Goal: Task Accomplishment & Management: Complete application form

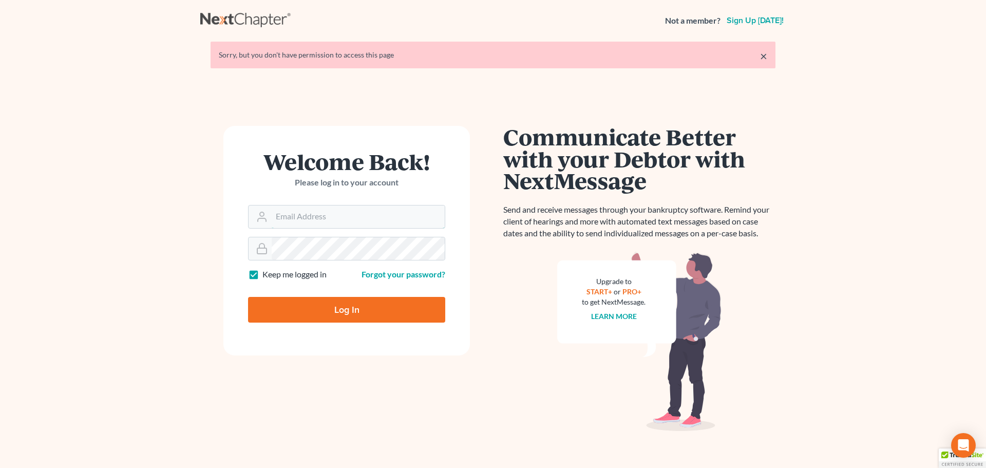
type input "[PERSON_NAME][EMAIL_ADDRESS][DOMAIN_NAME]"
click at [289, 309] on input "Log In" at bounding box center [346, 310] width 197 height 26
type input "Thinking..."
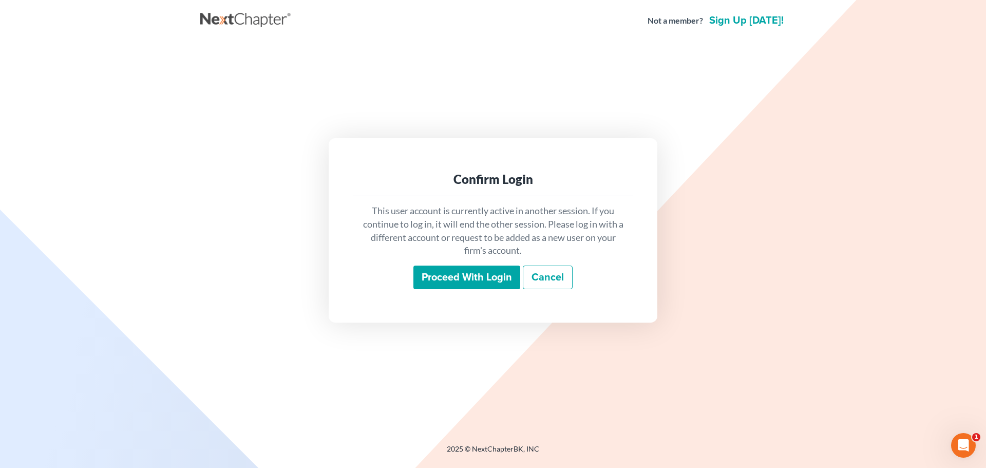
click at [438, 274] on input "Proceed with login" at bounding box center [466, 278] width 107 height 24
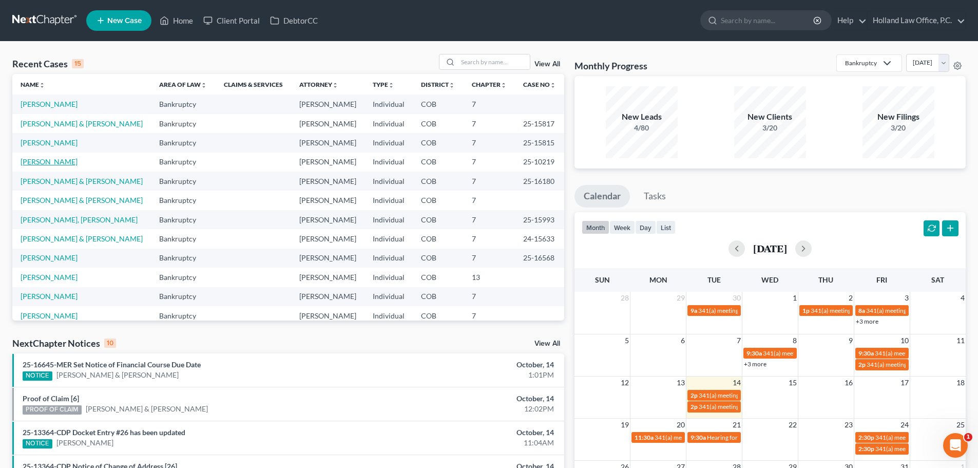
click at [53, 163] on link "Rohrick, Brian" at bounding box center [49, 161] width 57 height 9
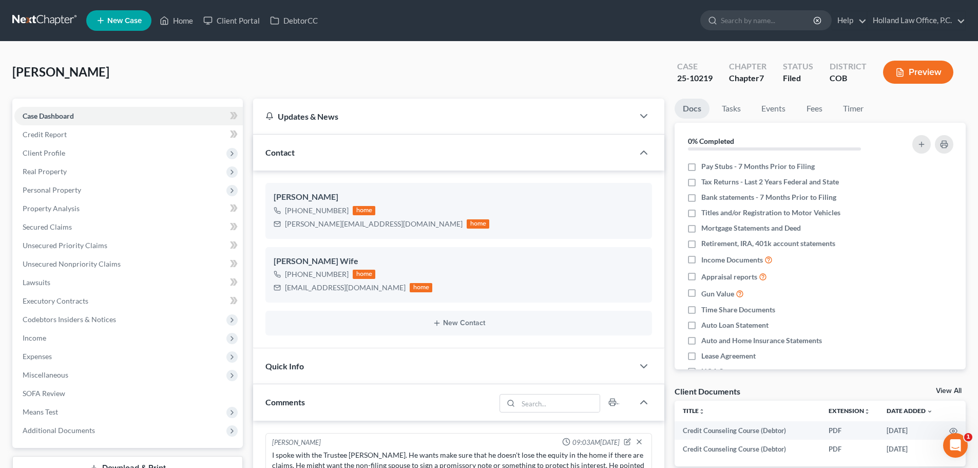
scroll to position [72, 0]
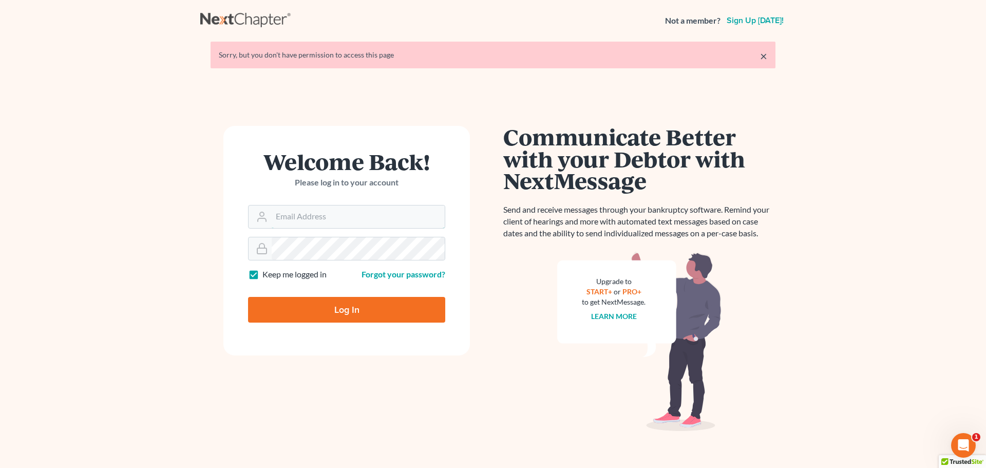
type input "steven@hollandlaw970.com"
click at [317, 308] on input "Log In" at bounding box center [346, 310] width 197 height 26
type input "Thinking..."
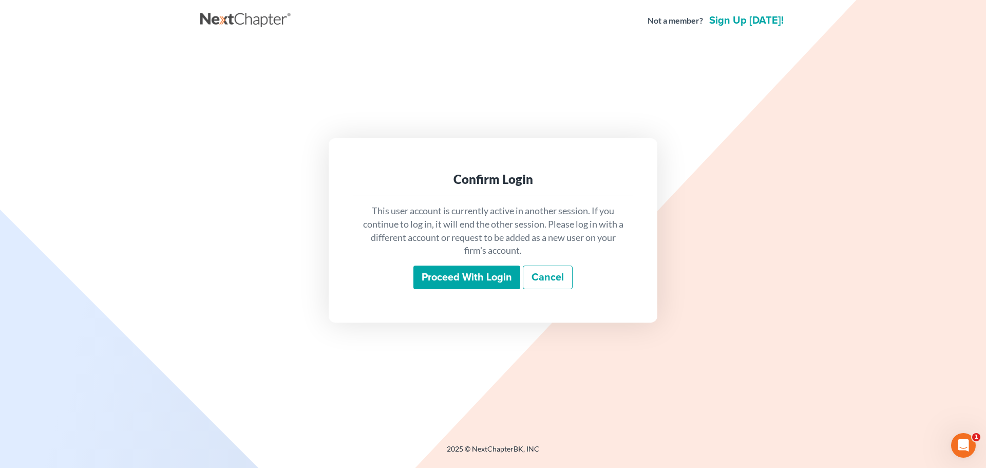
click at [478, 281] on input "Proceed with login" at bounding box center [466, 278] width 107 height 24
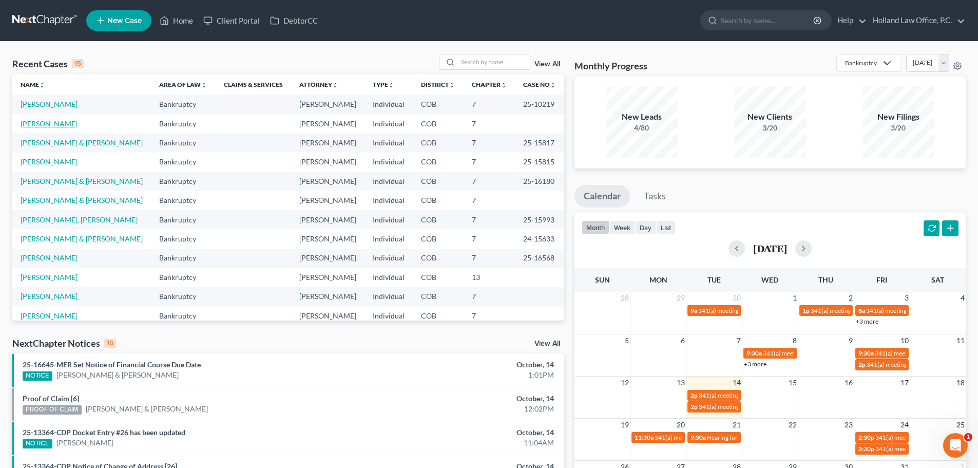
click at [55, 126] on link "Low, Jennifer" at bounding box center [49, 123] width 57 height 9
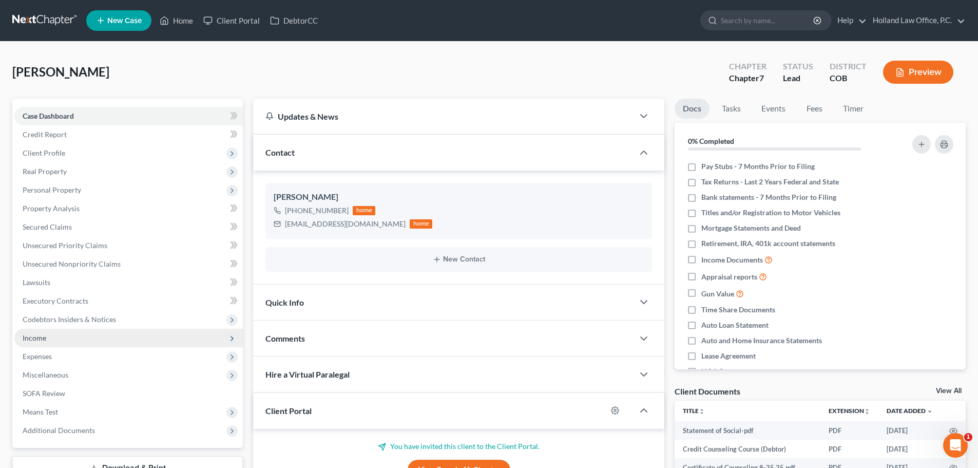
click at [38, 341] on span "Income" at bounding box center [35, 337] width 24 height 9
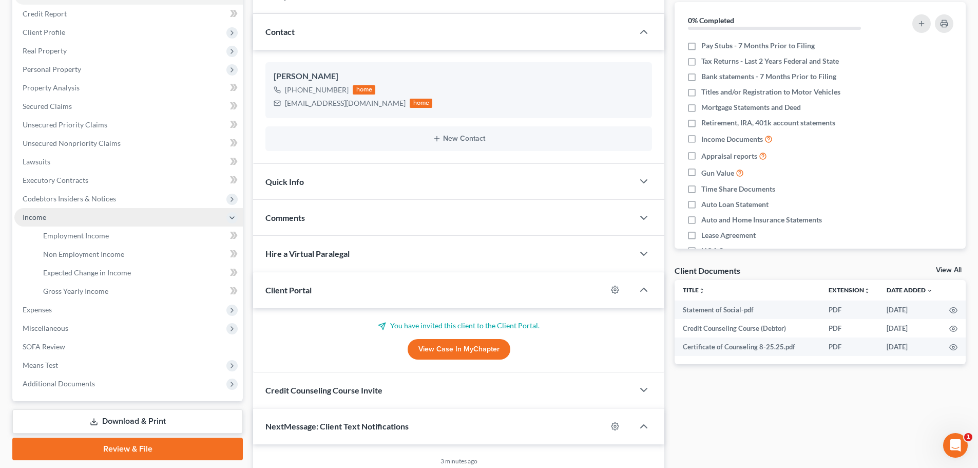
scroll to position [103, 0]
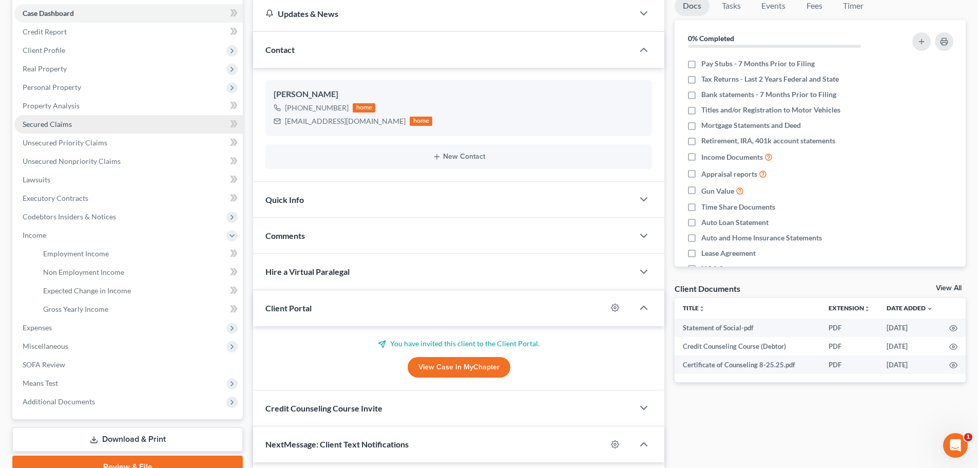
click at [83, 121] on link "Secured Claims" at bounding box center [128, 124] width 229 height 18
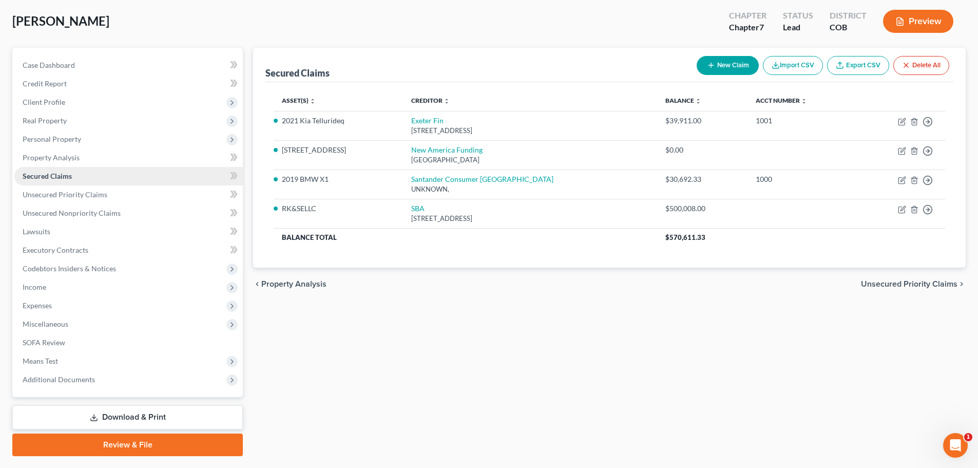
scroll to position [51, 0]
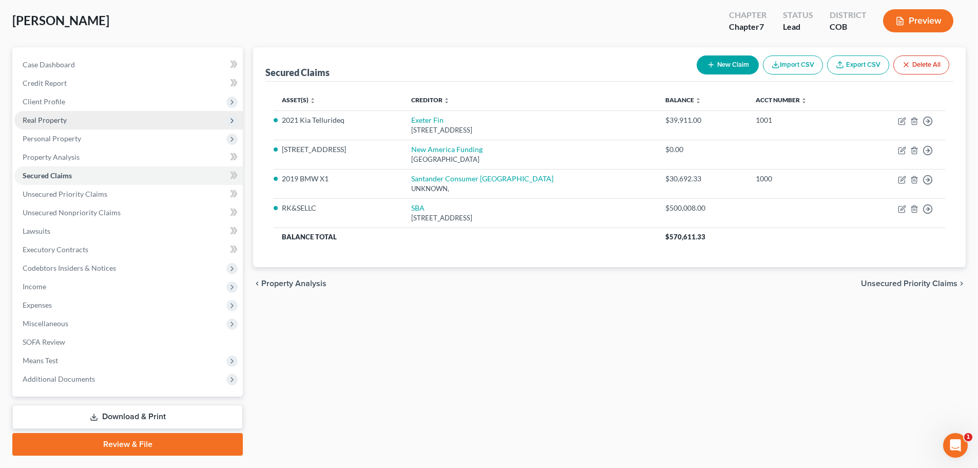
click at [64, 122] on span "Real Property" at bounding box center [45, 120] width 44 height 9
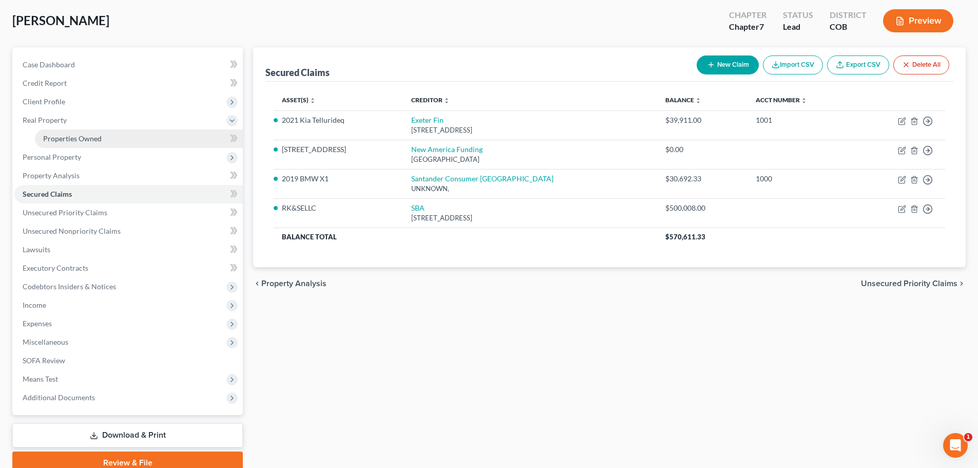
click at [59, 139] on span "Properties Owned" at bounding box center [72, 138] width 59 height 9
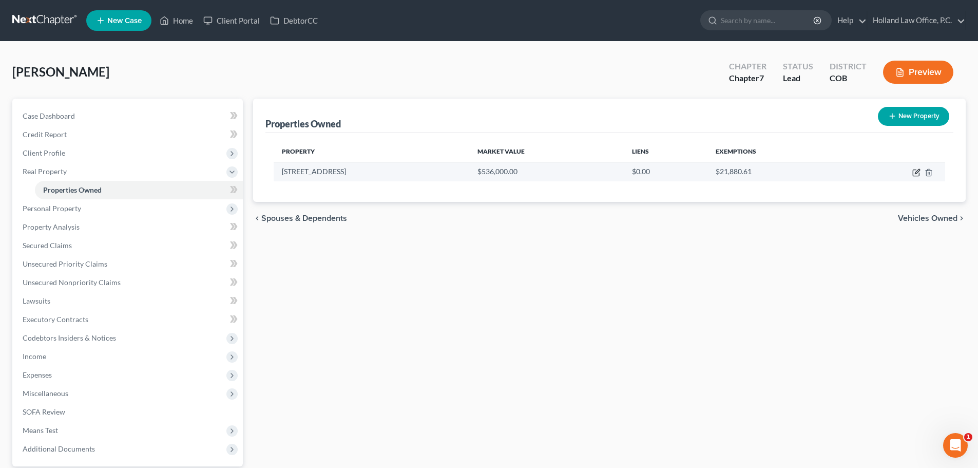
click at [917, 173] on icon "button" at bounding box center [917, 171] width 5 height 5
select select "5"
select select "0"
select select "1"
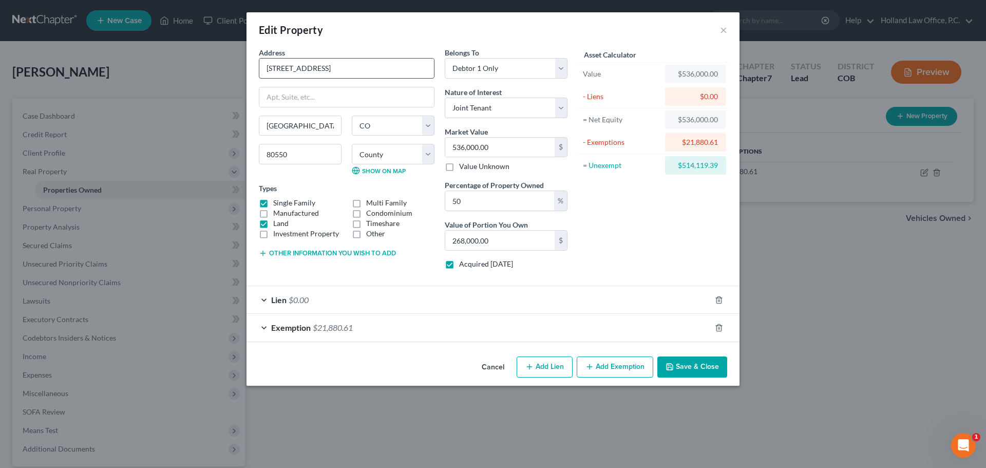
drag, startPoint x: 265, startPoint y: 70, endPoint x: 319, endPoint y: 67, distance: 55.0
click at [319, 67] on input "1106 Walnut St" at bounding box center [346, 69] width 175 height 20
click at [685, 362] on button "Save & Close" at bounding box center [692, 367] width 70 height 22
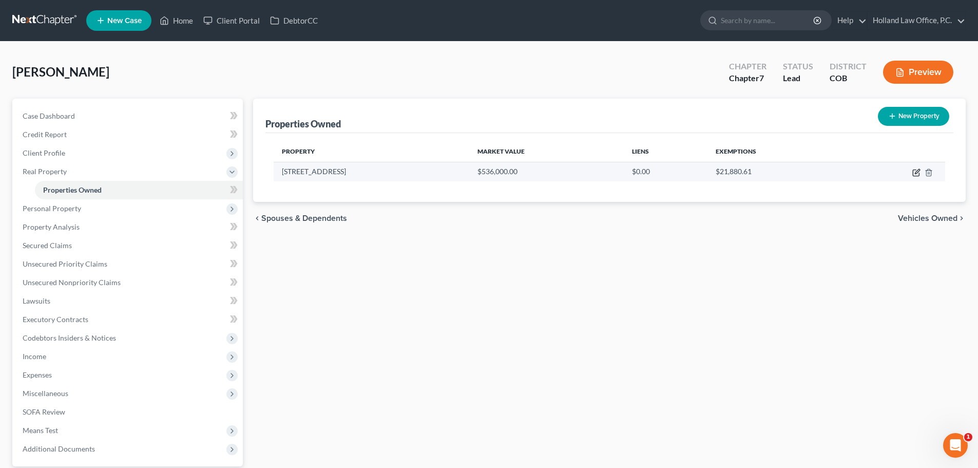
click at [915, 173] on icon "button" at bounding box center [917, 172] width 8 height 8
select select "5"
select select "62"
select select "0"
select select "1"
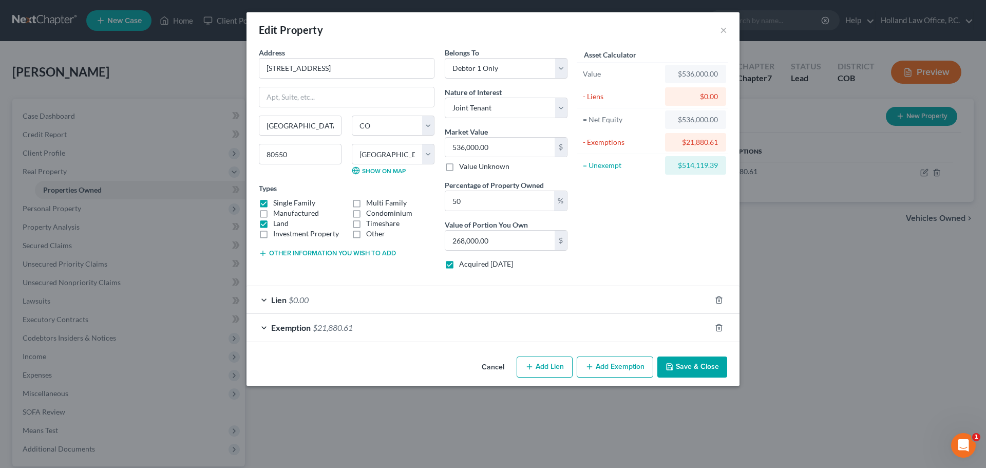
click at [705, 371] on button "Save & Close" at bounding box center [692, 367] width 70 height 22
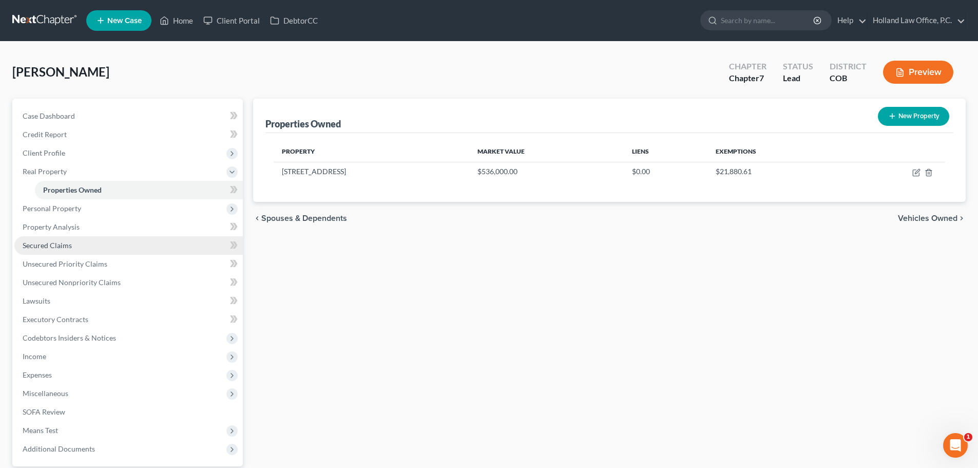
click at [69, 248] on span "Secured Claims" at bounding box center [47, 245] width 49 height 9
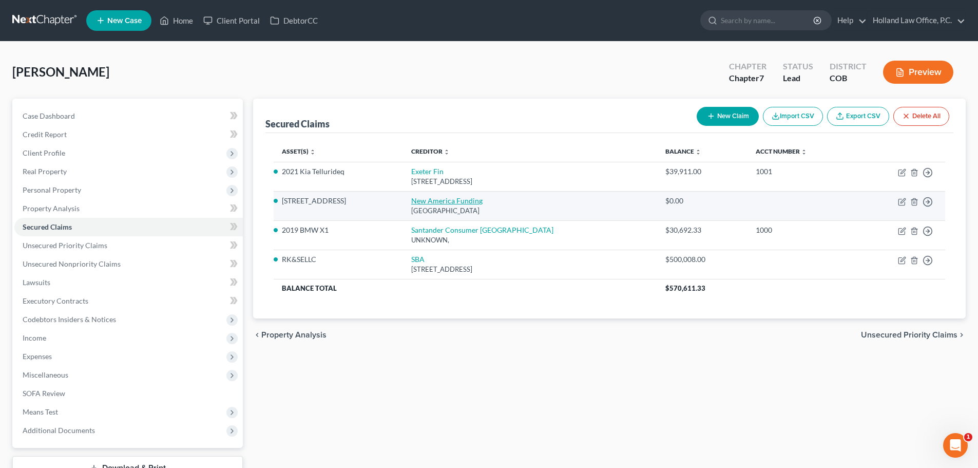
click at [455, 203] on link "New America Funding" at bounding box center [446, 200] width 71 height 9
select select "45"
select select "3"
select select "4"
select select "3"
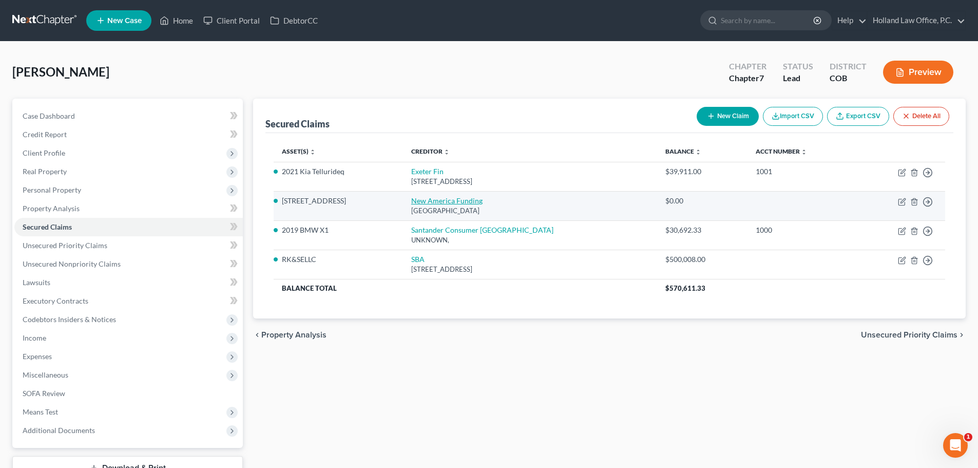
select select "0"
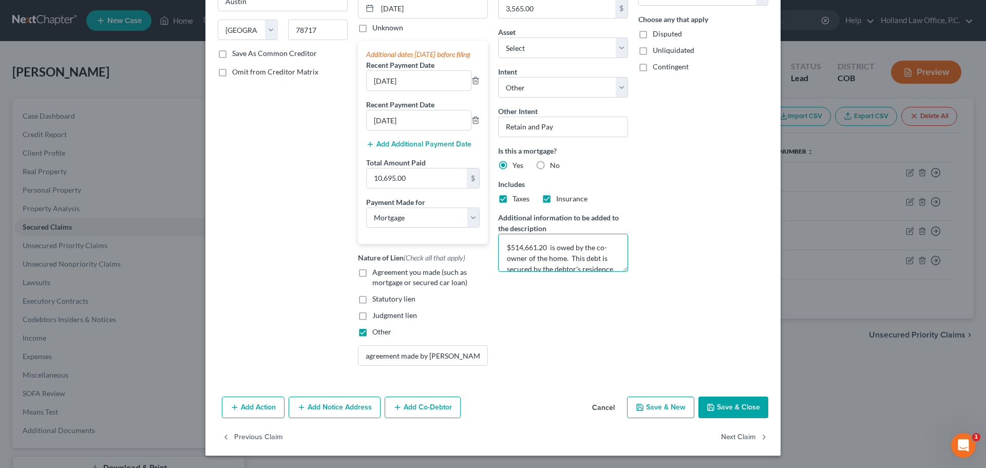
scroll to position [21, 0]
click at [540, 264] on textarea "$514,661.20 is owed by the co-owner of the home. This debt is secured by the de…" at bounding box center [563, 253] width 130 height 38
type textarea "$514,661.20 is owed by the co-owner of the home. This debt is secured by the de…"
click at [405, 365] on input "agreement made by Devon O'Neal Stoner" at bounding box center [422, 356] width 129 height 20
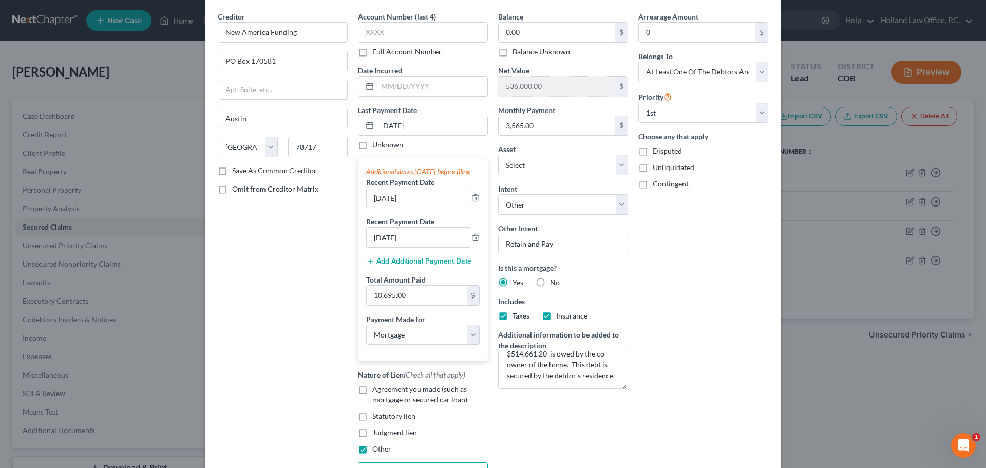
scroll to position [163, 0]
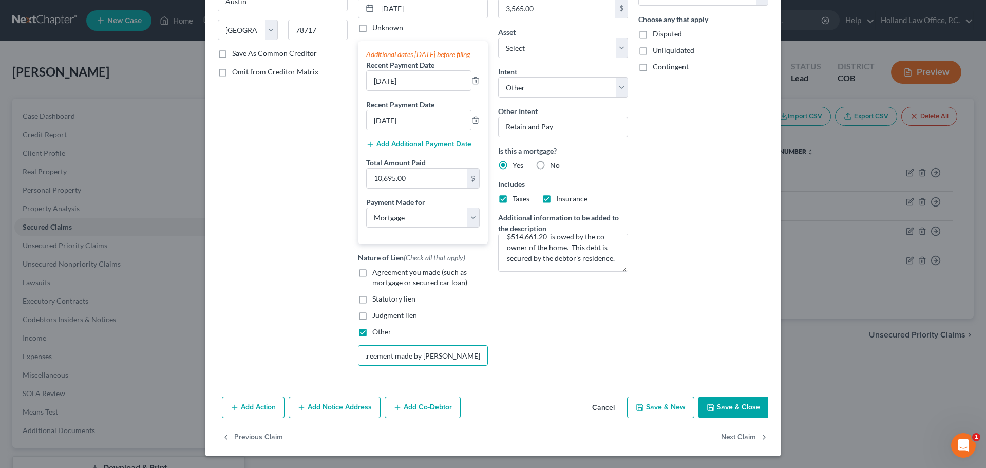
type input "Agreement made by Devon O'Neal Stoner"
click at [722, 407] on button "Save & Close" at bounding box center [733, 407] width 70 height 22
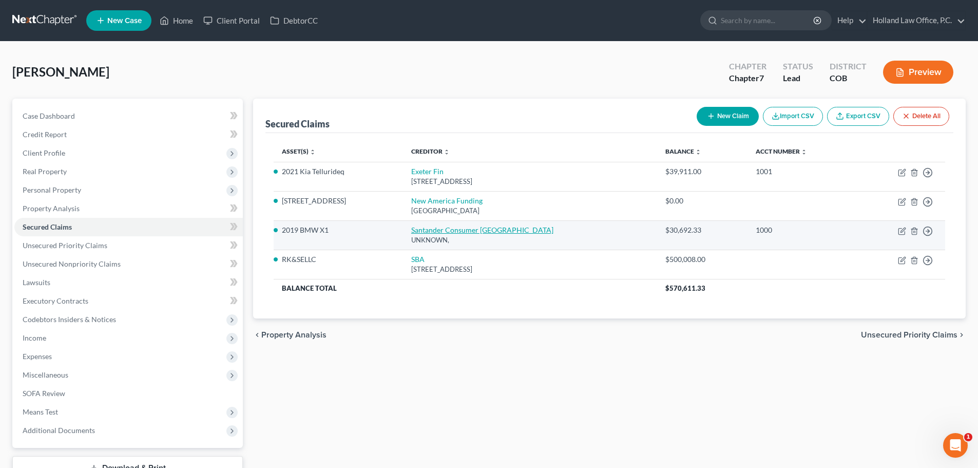
click at [458, 233] on link "Santander Consumer USA" at bounding box center [482, 229] width 142 height 9
select select "0"
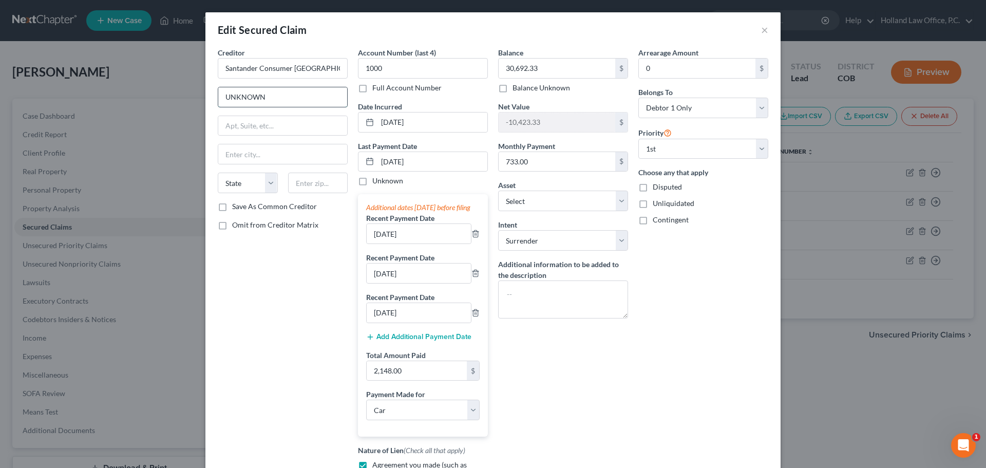
click at [289, 95] on input "UNKNOWN" at bounding box center [282, 97] width 129 height 20
type input "U"
type input "P.O. Box 660633"
click at [263, 152] on input "text" at bounding box center [282, 154] width 129 height 20
type input "Dallas"
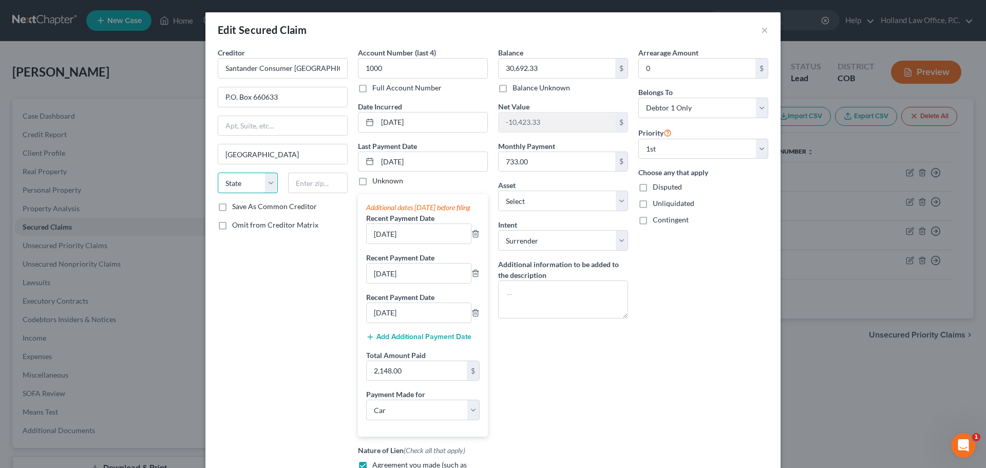
click at [259, 184] on select "State AL AK AR AZ CA CO CT DE DC FL GA GU HI ID IL IN IA KS KY LA ME MD MA MI M…" at bounding box center [248, 183] width 60 height 21
select select "45"
click at [218, 173] on select "State AL AK AR AZ CA CO CT DE DC FL GA GU HI ID IL IN IA KS KY LA ME MD MA MI M…" at bounding box center [248, 183] width 60 height 21
click at [302, 181] on input "text" at bounding box center [318, 183] width 60 height 21
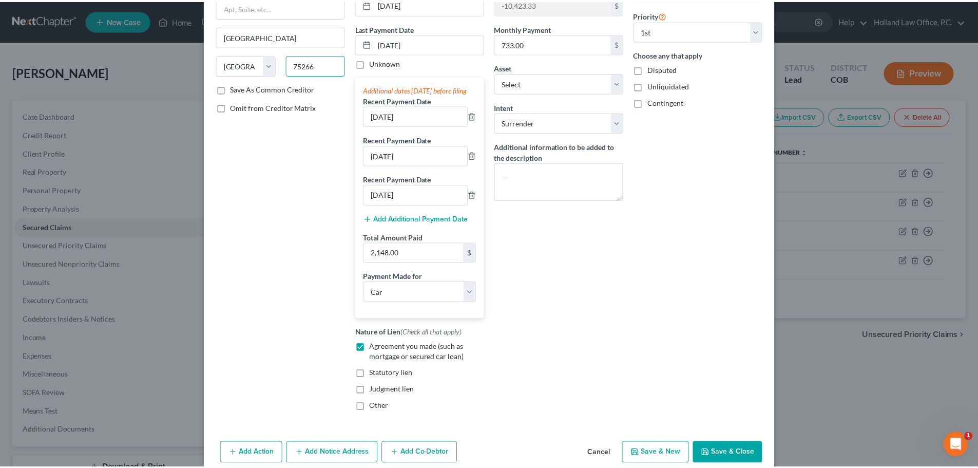
scroll to position [154, 0]
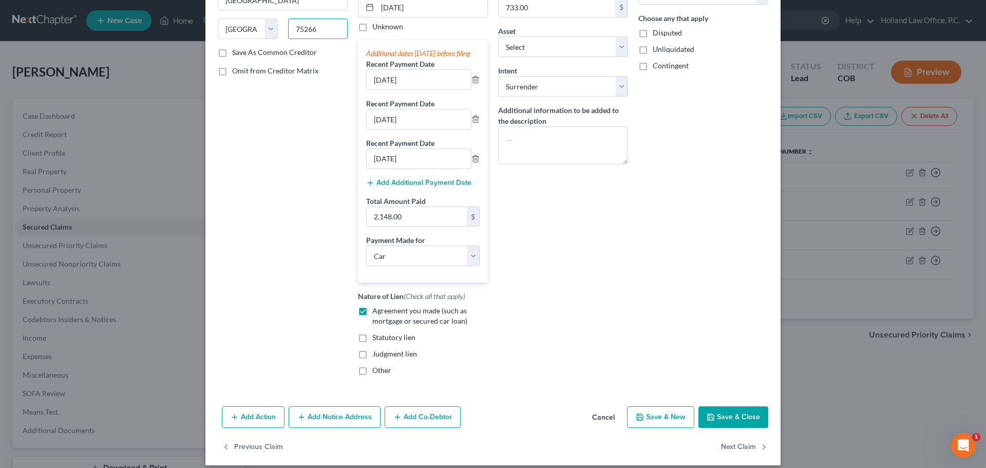
type input "75266"
click at [724, 424] on button "Save & Close" at bounding box center [733, 417] width 70 height 22
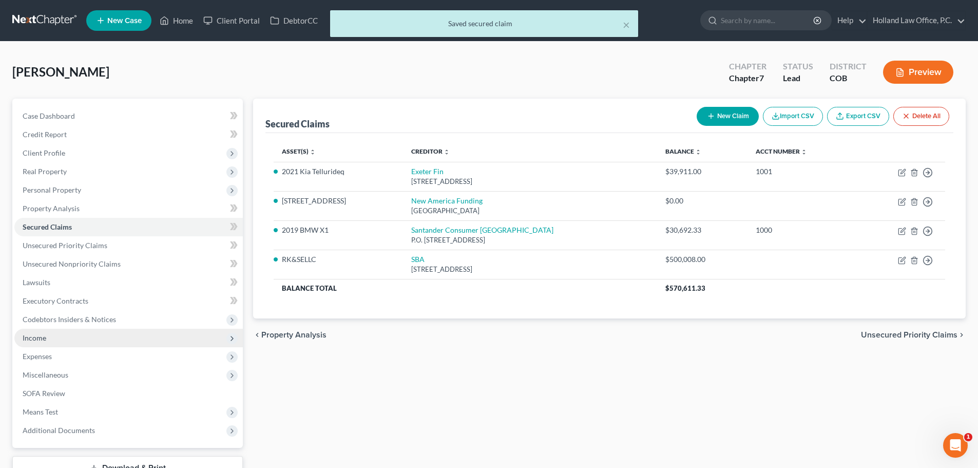
click at [33, 341] on span "Income" at bounding box center [35, 337] width 24 height 9
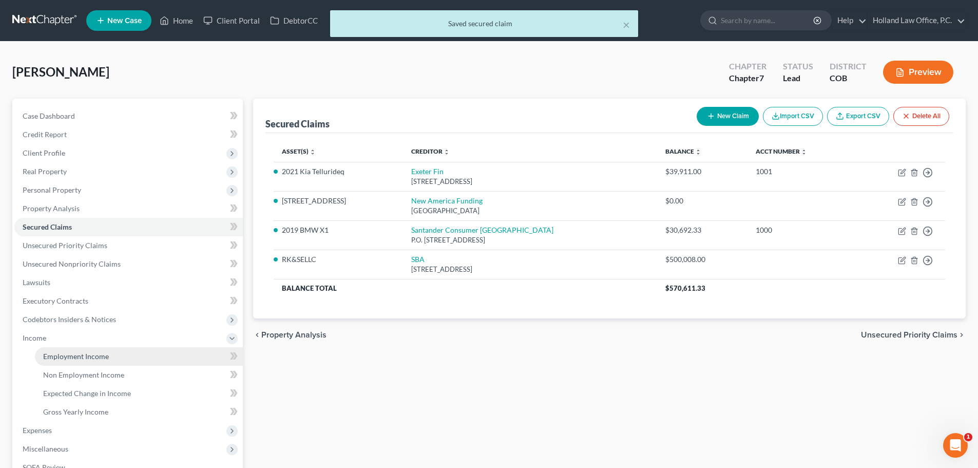
click at [71, 356] on span "Employment Income" at bounding box center [76, 356] width 66 height 9
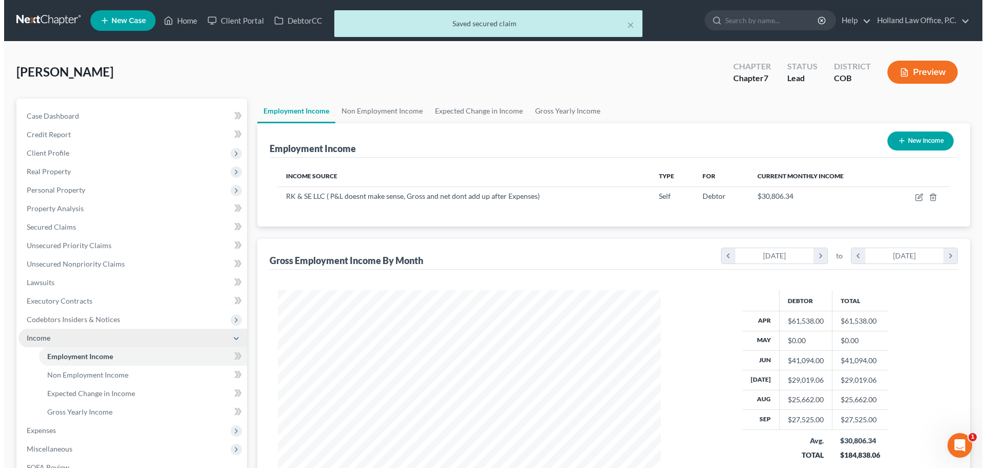
scroll to position [192, 404]
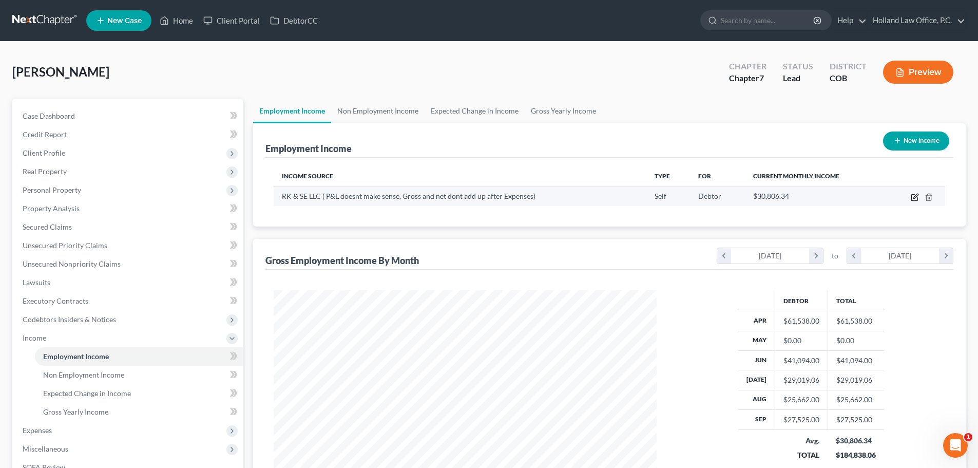
click at [917, 197] on icon "button" at bounding box center [916, 196] width 5 height 5
select select "1"
select select "0"
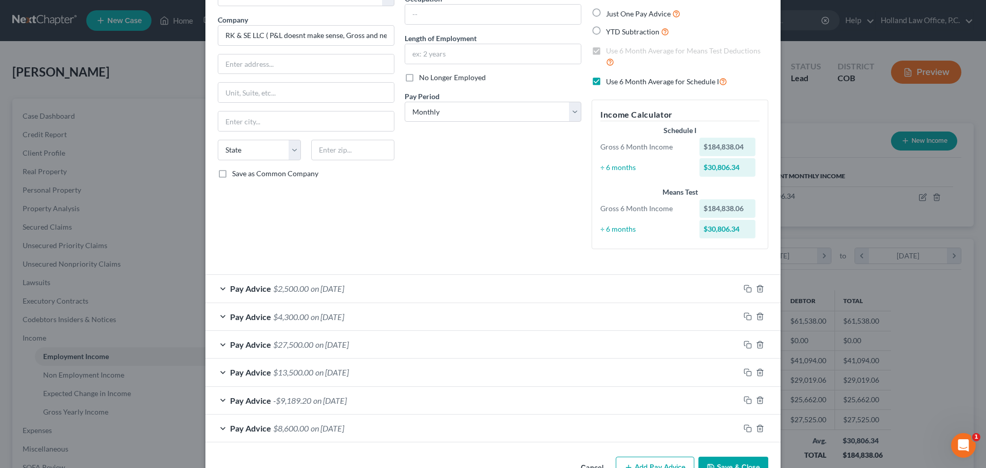
scroll to position [103, 0]
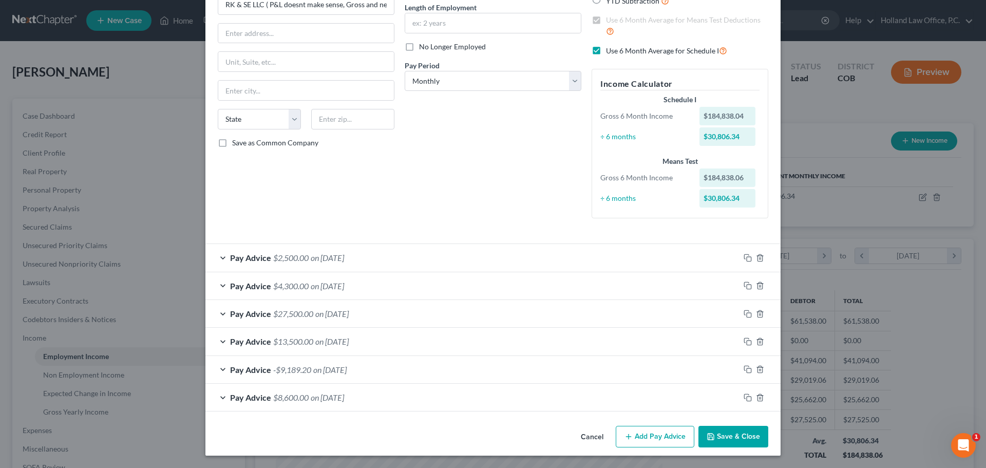
click at [330, 398] on span "on 04/30/2025" at bounding box center [327, 397] width 33 height 10
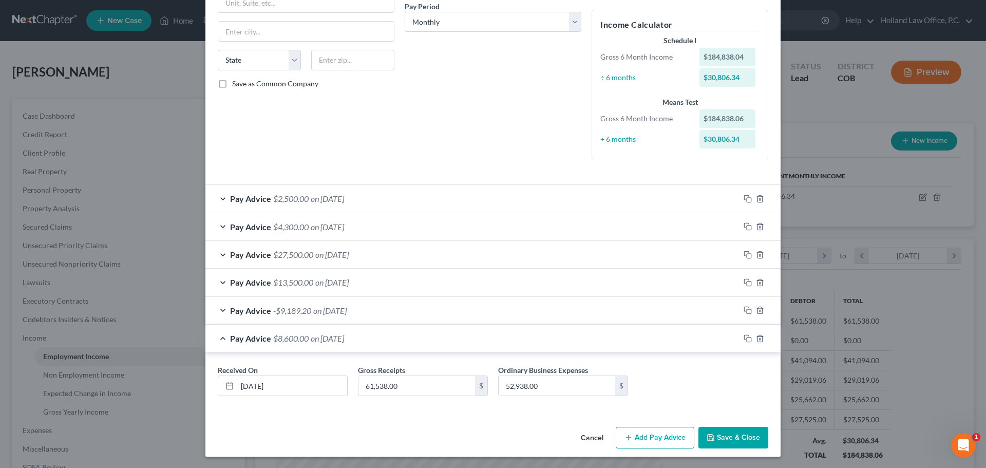
scroll to position [163, 0]
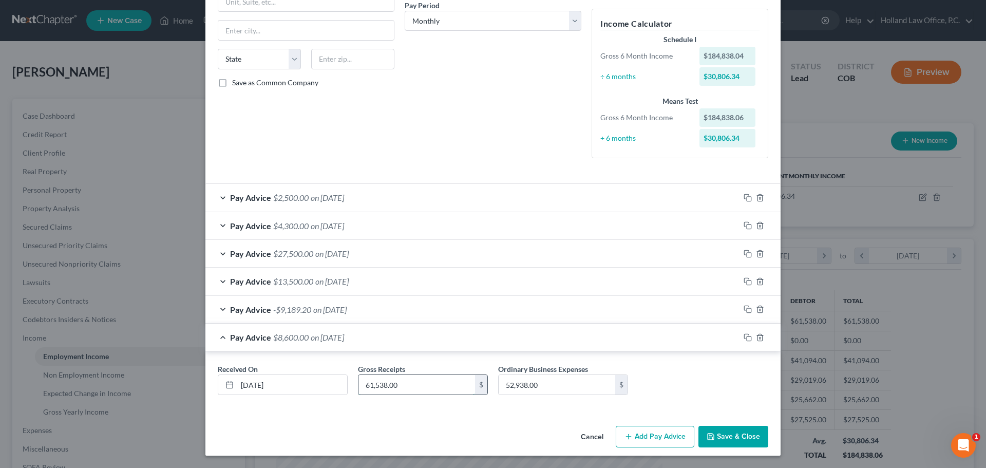
click at [401, 390] on input "61,538.00" at bounding box center [416, 385] width 117 height 20
click at [401, 387] on input "61,538.00" at bounding box center [416, 385] width 117 height 20
type input "61,538.59"
click at [538, 390] on input "52,938.00" at bounding box center [557, 385] width 117 height 20
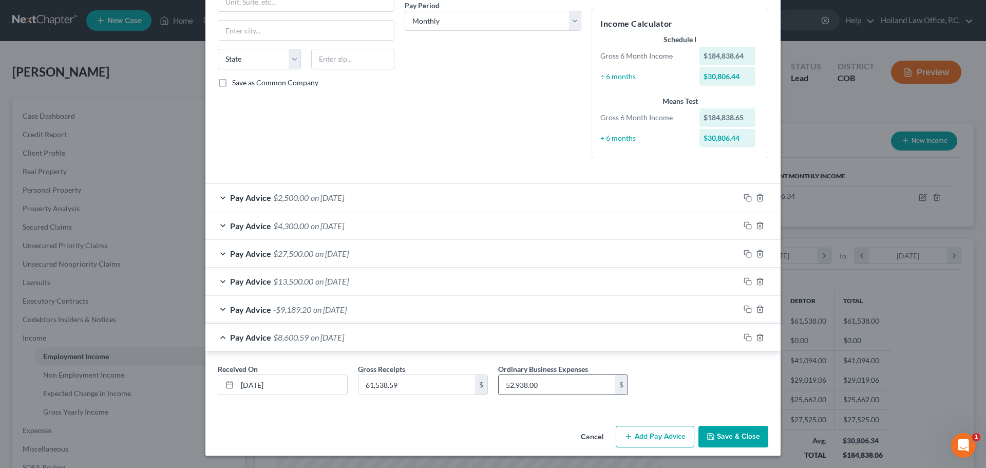
click at [538, 390] on input "52,938.00" at bounding box center [557, 385] width 117 height 20
click at [538, 386] on input "52,938.00" at bounding box center [557, 385] width 117 height 20
type input "52,938.59"
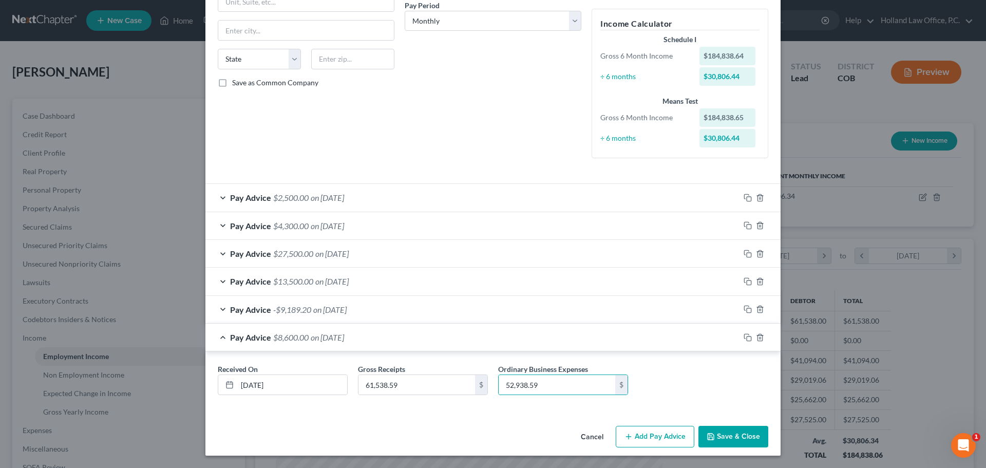
click at [341, 309] on span "on 05/31/2025" at bounding box center [329, 310] width 33 height 10
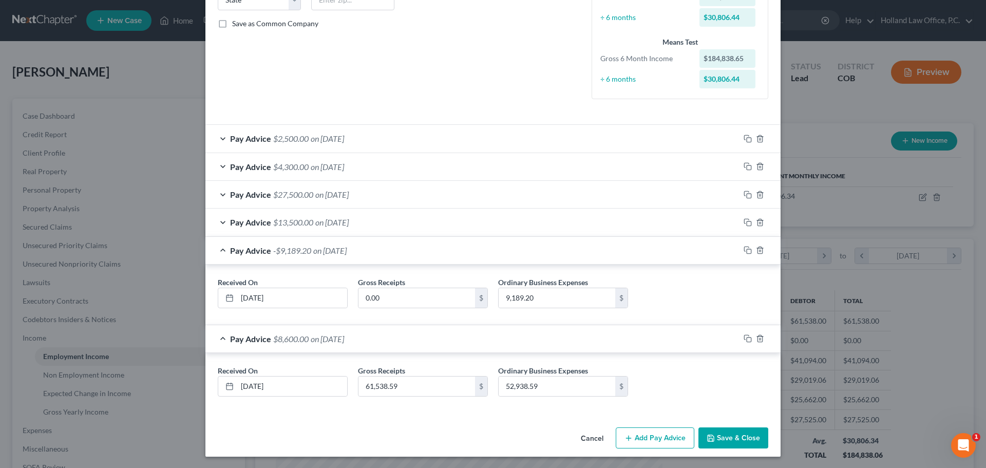
scroll to position [223, 0]
click at [537, 296] on input "9,189.20" at bounding box center [557, 297] width 117 height 20
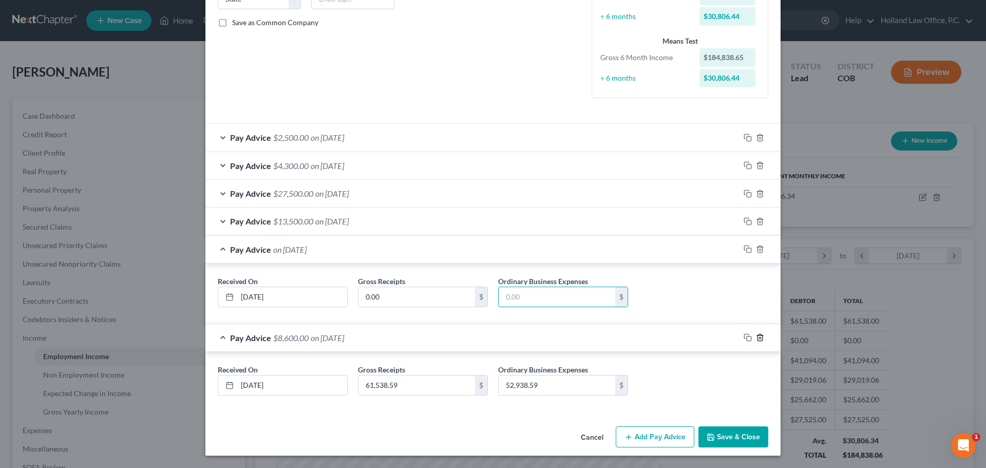
click at [757, 338] on icon "button" at bounding box center [760, 337] width 8 height 8
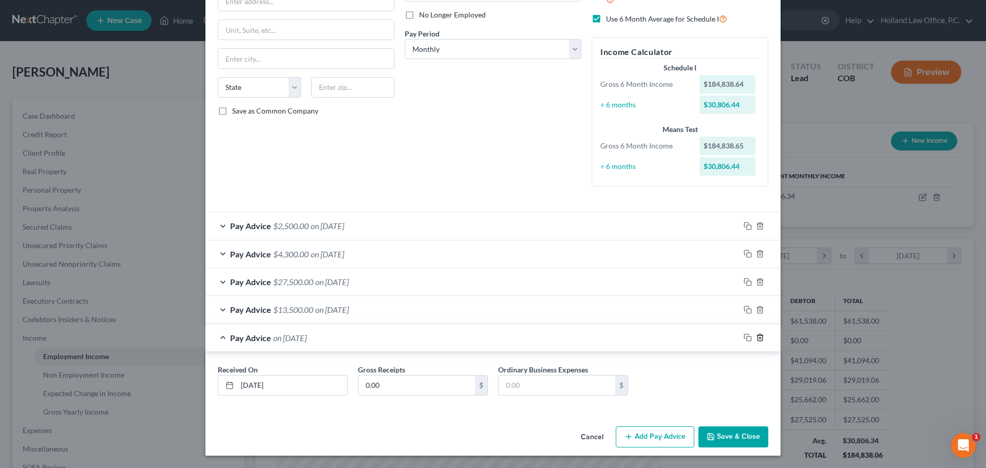
scroll to position [135, 0]
click at [757, 336] on icon "button" at bounding box center [760, 337] width 8 height 8
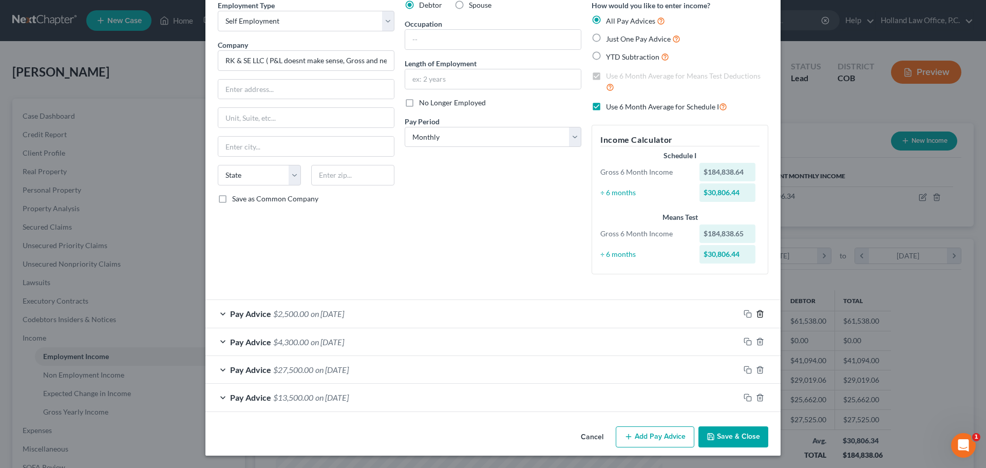
click at [760, 315] on line "button" at bounding box center [760, 314] width 0 height 2
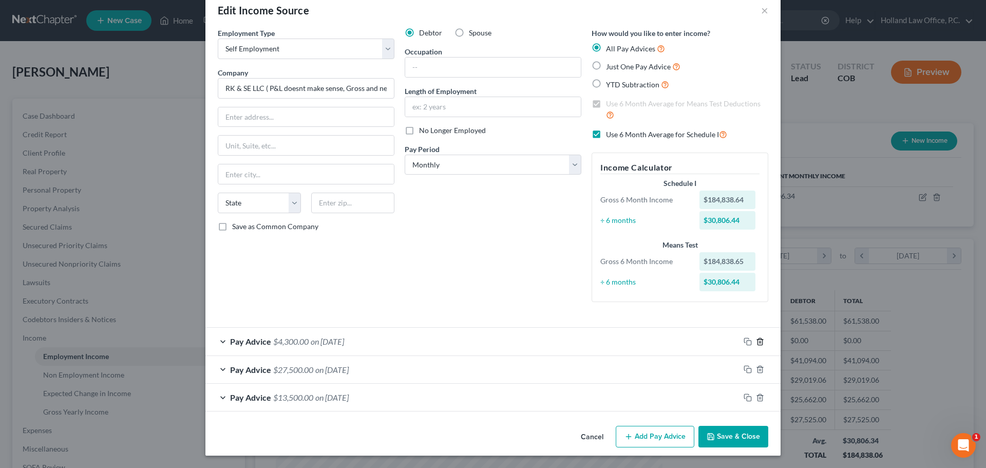
click at [756, 342] on icon "button" at bounding box center [760, 341] width 8 height 8
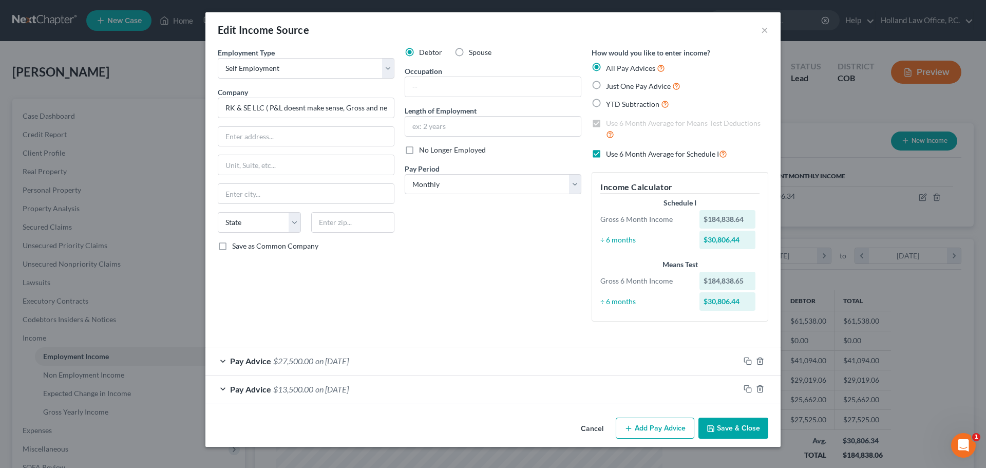
scroll to position [0, 0]
click at [758, 361] on icon "button" at bounding box center [760, 360] width 5 height 7
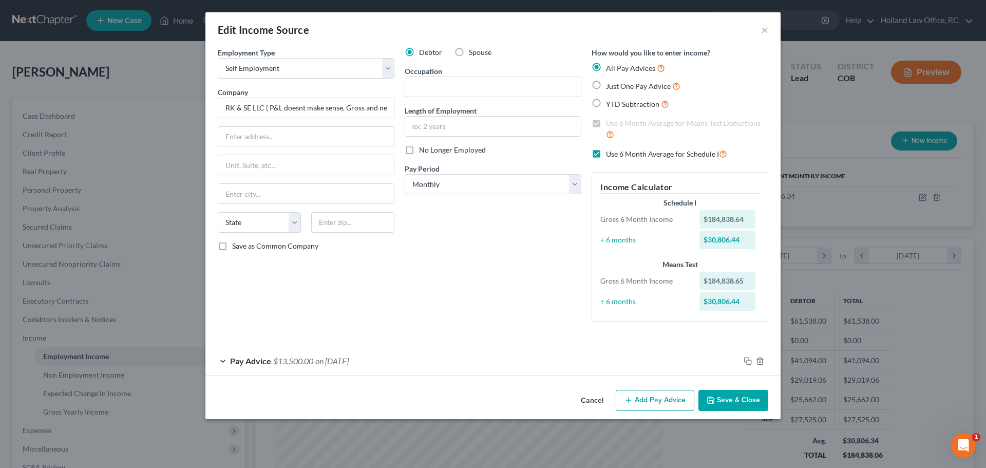
click at [762, 365] on div at bounding box center [760, 361] width 41 height 16
click at [760, 363] on line "button" at bounding box center [760, 362] width 0 height 2
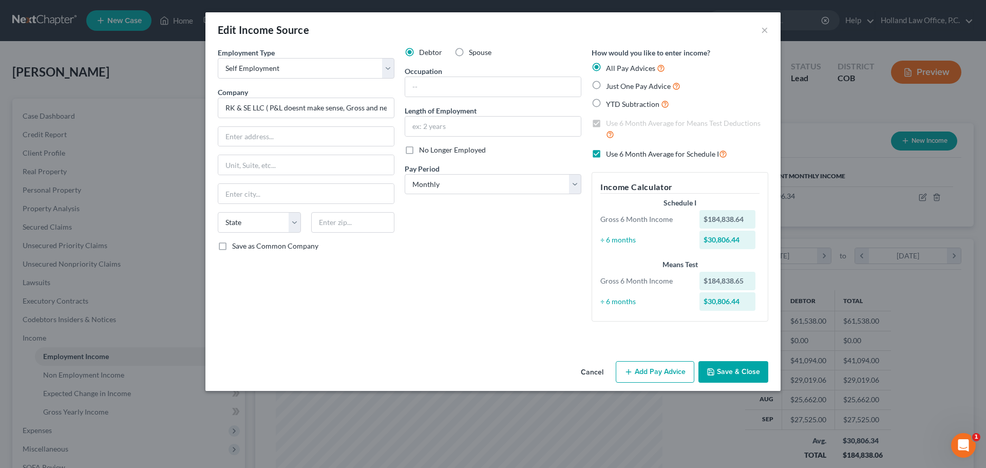
click at [678, 372] on button "Add Pay Advice" at bounding box center [655, 372] width 79 height 22
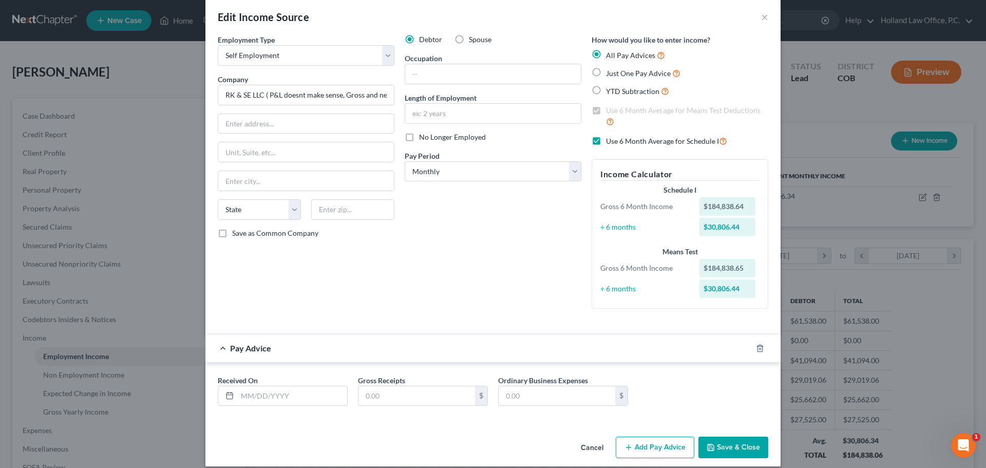
scroll to position [24, 0]
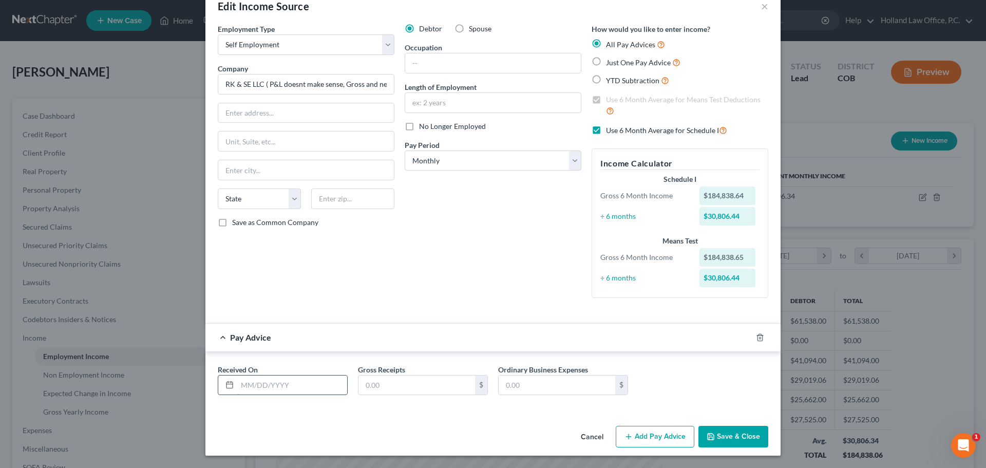
click at [237, 383] on input "text" at bounding box center [292, 385] width 110 height 20
type input "09/30/2025"
click at [364, 381] on input "text" at bounding box center [416, 385] width 117 height 20
type input "184,838.65"
click at [517, 383] on input "text" at bounding box center [557, 385] width 117 height 20
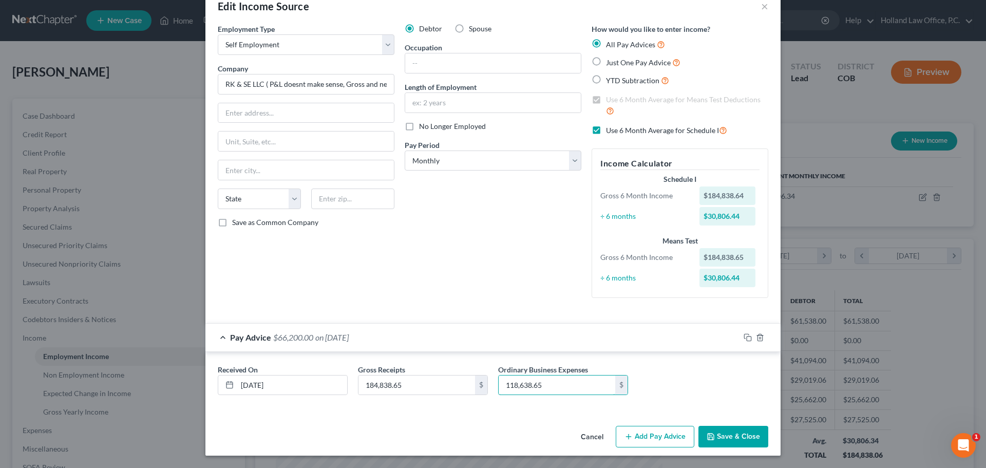
type input "118,638.65"
click at [606, 131] on label "Use 6 Month Average for Schedule I" at bounding box center [666, 130] width 121 height 12
click at [610, 131] on input "Use 6 Month Average for Schedule I" at bounding box center [613, 127] width 7 height 7
checkbox input "false"
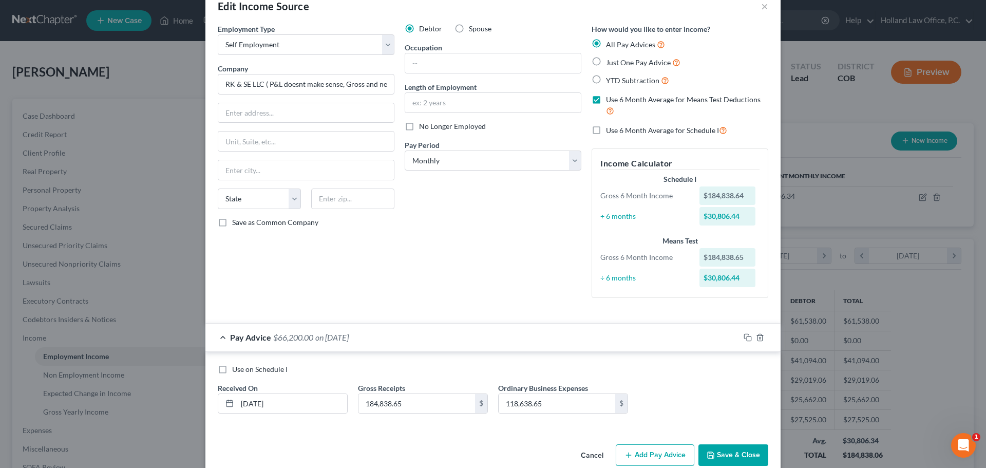
click at [606, 103] on label "Use 6 Month Average for Means Test Deductions" at bounding box center [687, 106] width 162 height 22
click at [610, 101] on input "Use 6 Month Average for Means Test Deductions" at bounding box center [613, 98] width 7 height 7
checkbox input "false"
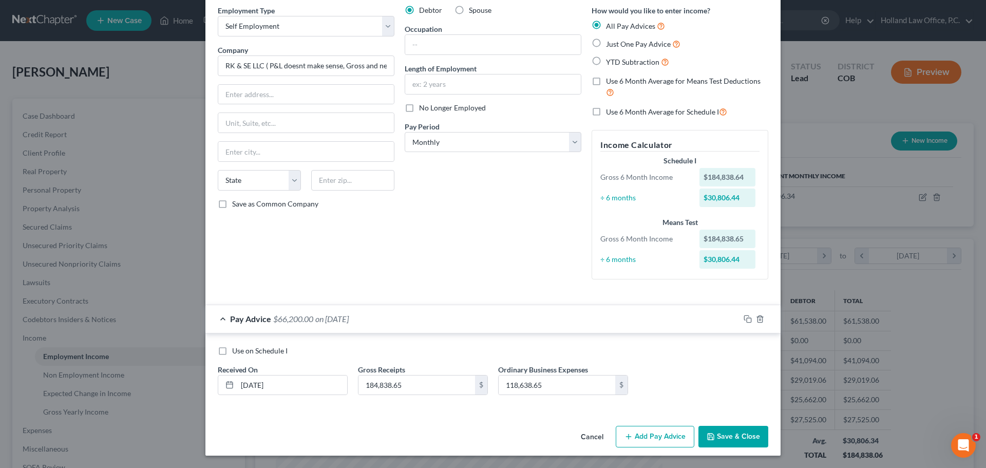
scroll to position [22, 0]
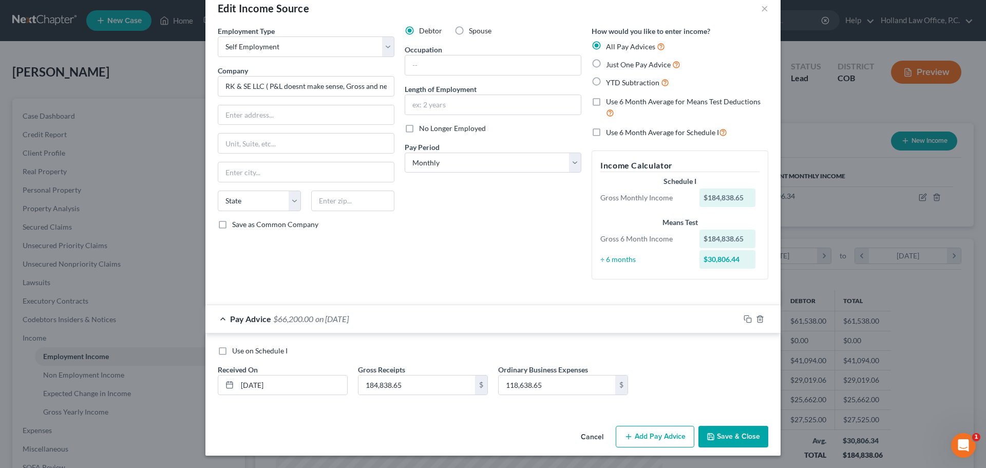
click at [606, 133] on label "Use 6 Month Average for Schedule I" at bounding box center [666, 132] width 121 height 12
click at [610, 133] on input "Use 6 Month Average for Schedule I" at bounding box center [613, 129] width 7 height 7
checkbox input "true"
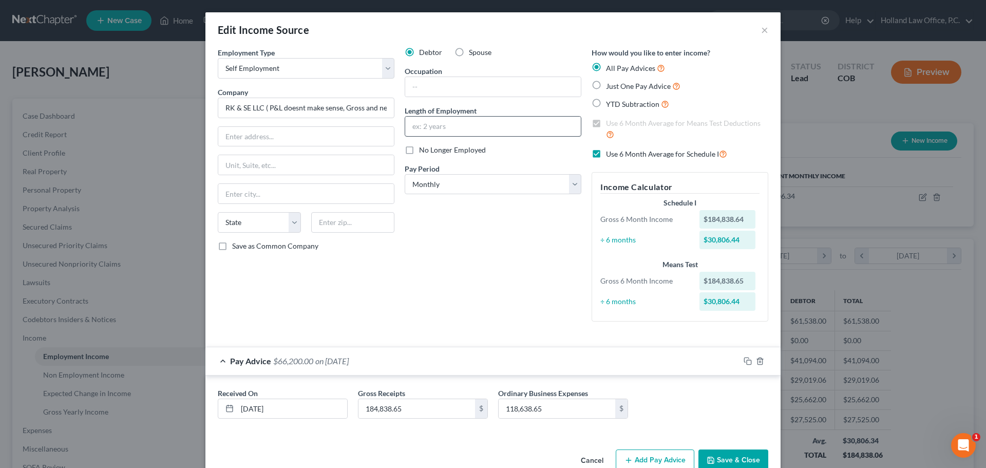
scroll to position [24, 0]
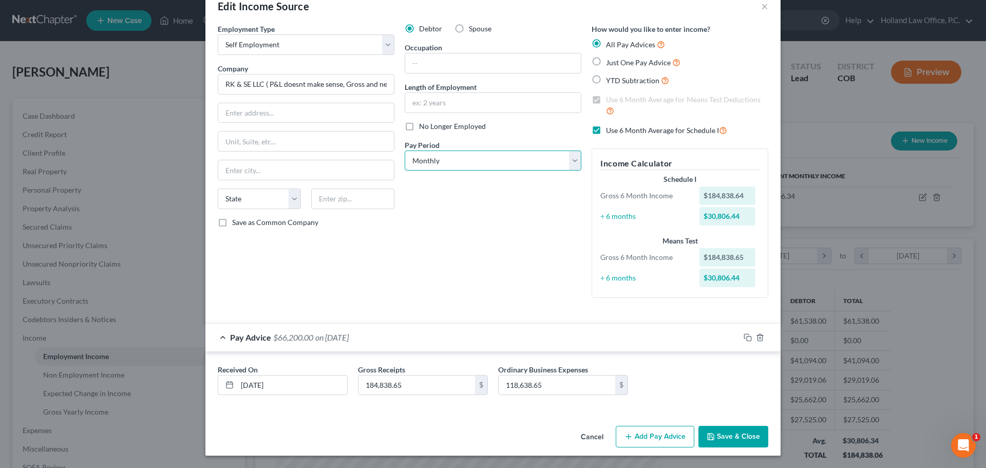
click at [573, 154] on select "Select Monthly Twice Monthly Every Other Week Weekly" at bounding box center [493, 160] width 177 height 21
click at [606, 62] on label "Just One Pay Advice" at bounding box center [643, 62] width 74 height 12
click at [610, 62] on input "Just One Pay Advice" at bounding box center [613, 59] width 7 height 7
radio input "true"
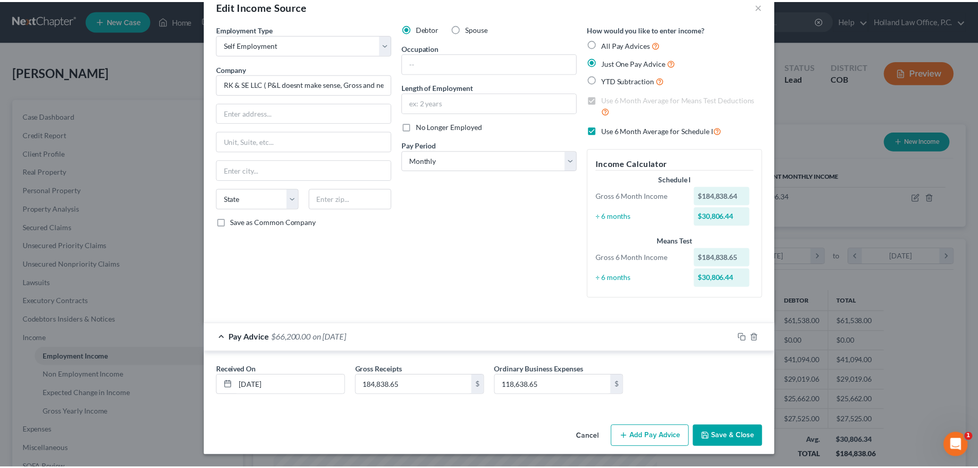
scroll to position [0, 0]
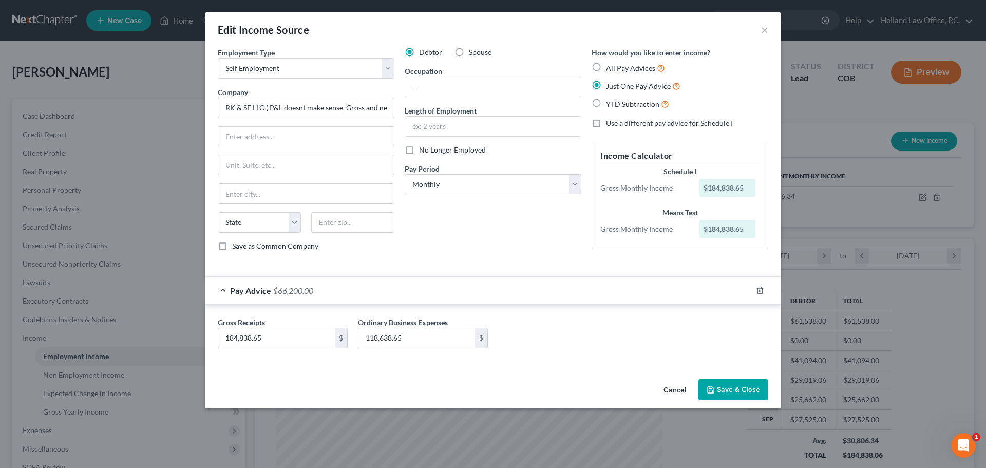
click at [727, 389] on button "Save & Close" at bounding box center [733, 390] width 70 height 22
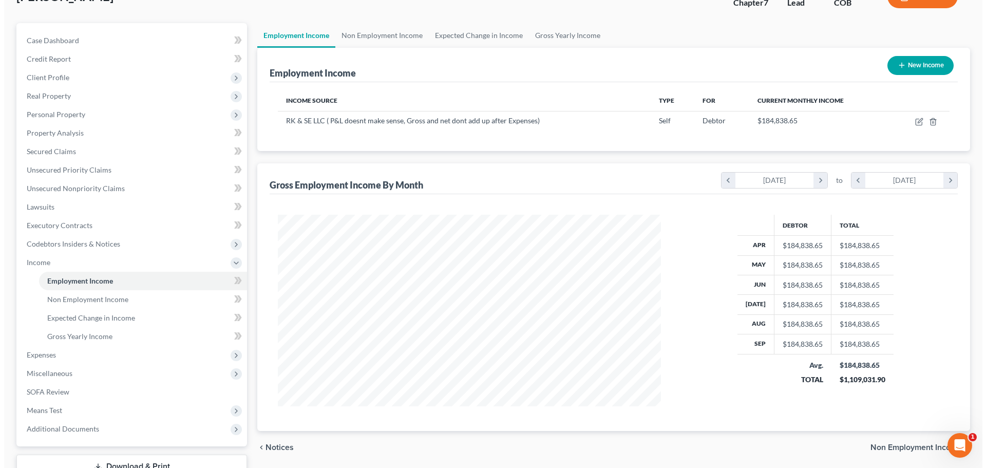
scroll to position [103, 0]
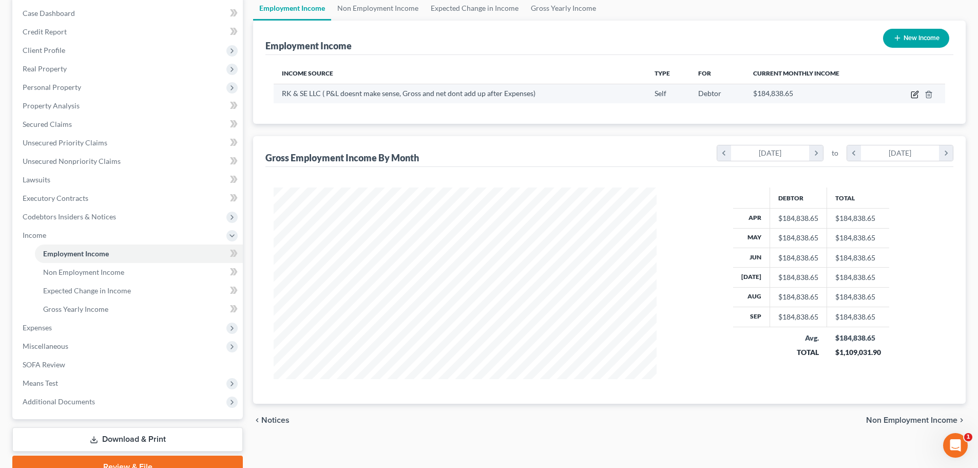
click at [915, 97] on icon "button" at bounding box center [915, 94] width 8 height 8
select select "1"
select select "0"
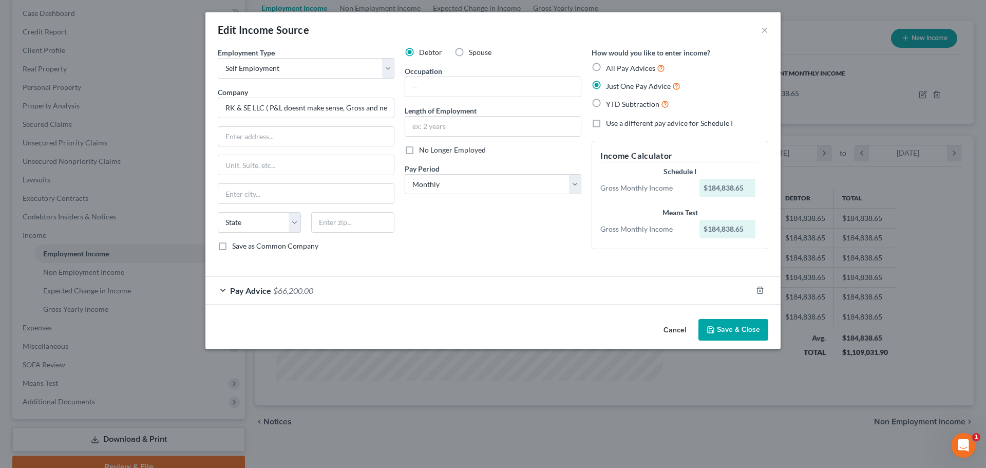
click at [324, 286] on div "Pay Advice $66,200.00" at bounding box center [478, 290] width 546 height 27
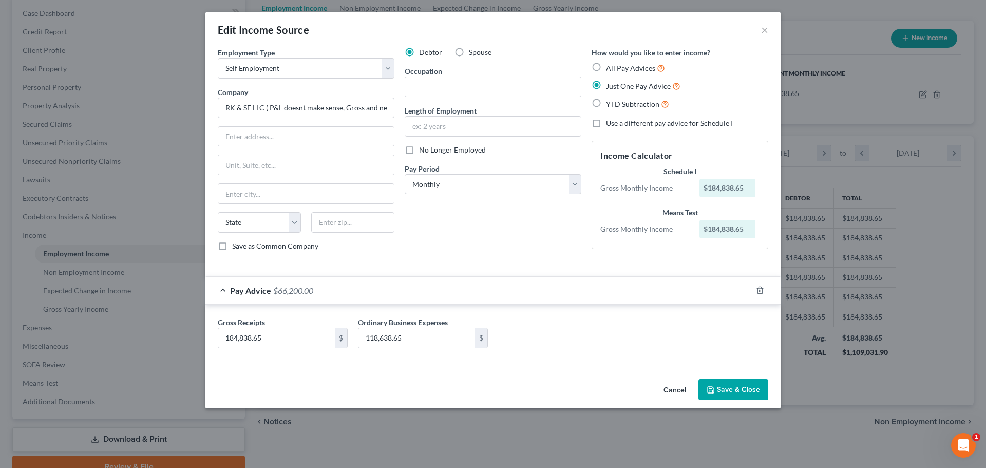
click at [606, 64] on label "All Pay Advices" at bounding box center [635, 68] width 59 height 12
click at [610, 64] on input "All Pay Advices" at bounding box center [613, 65] width 7 height 7
radio input "true"
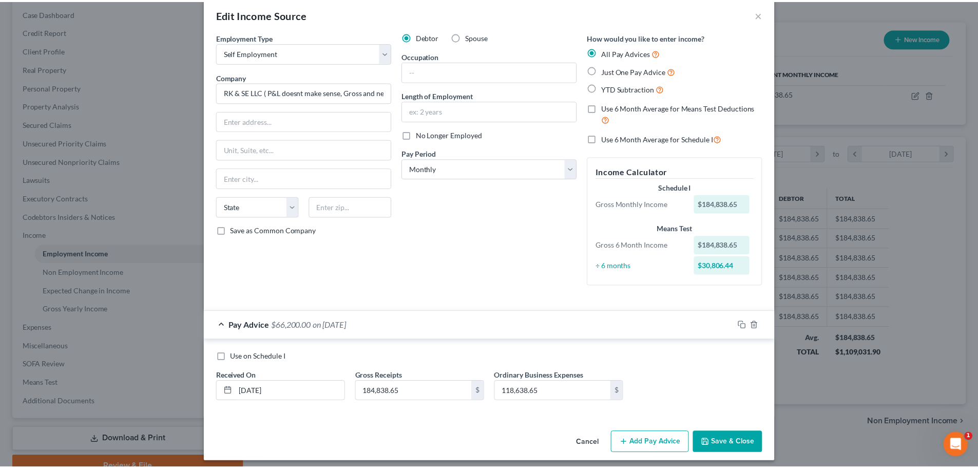
scroll to position [22, 0]
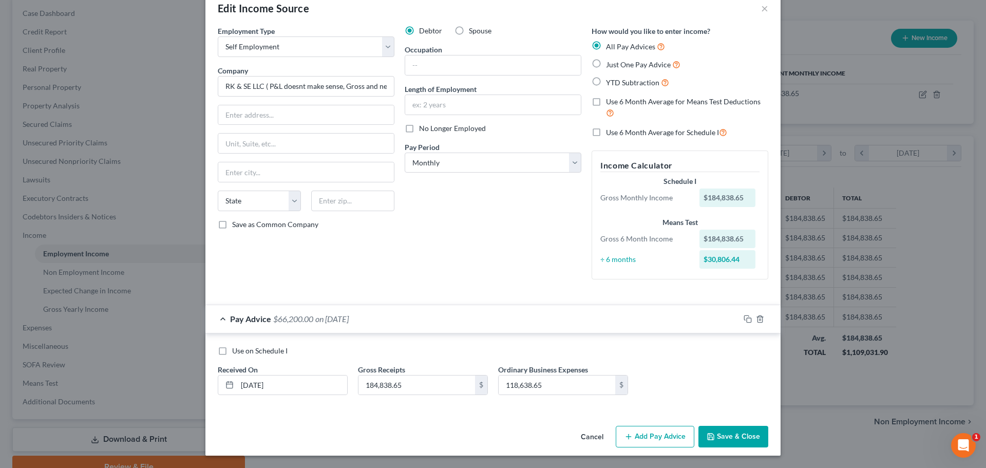
click at [729, 434] on button "Save & Close" at bounding box center [733, 437] width 70 height 22
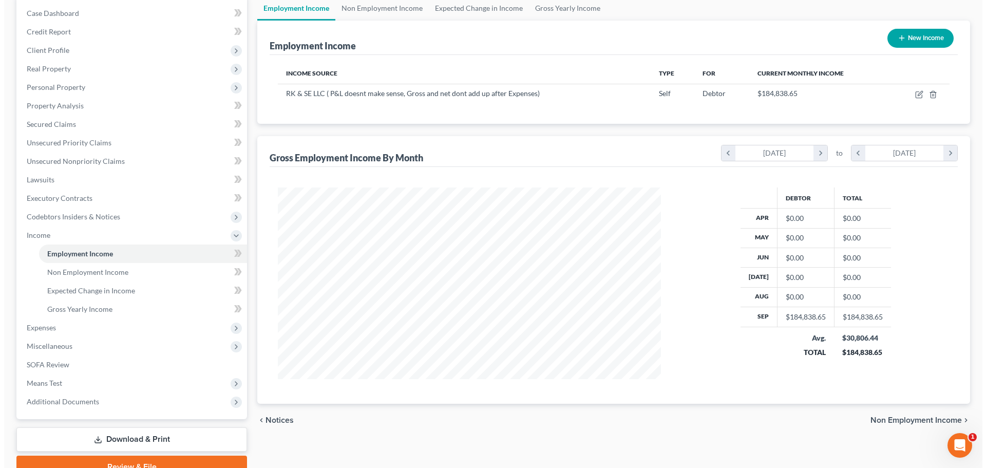
scroll to position [0, 0]
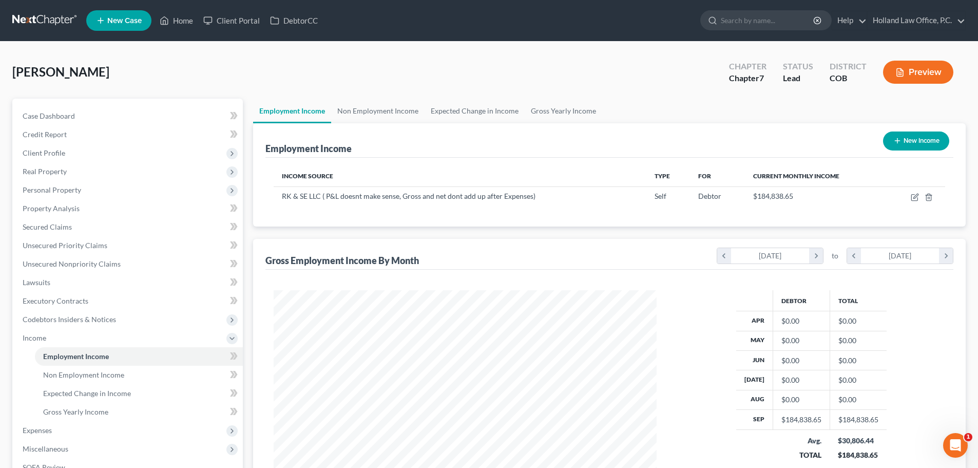
click at [918, 72] on button "Preview" at bounding box center [918, 72] width 70 height 23
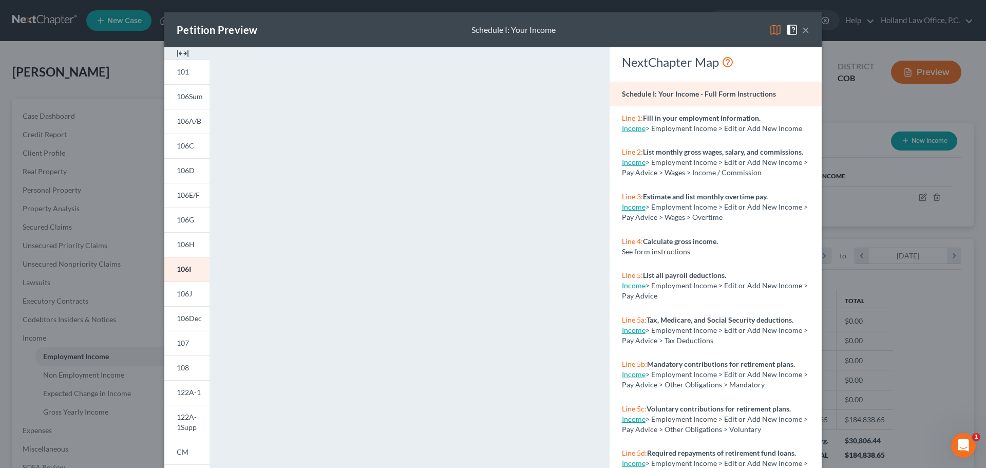
click at [802, 31] on button "×" at bounding box center [805, 30] width 7 height 12
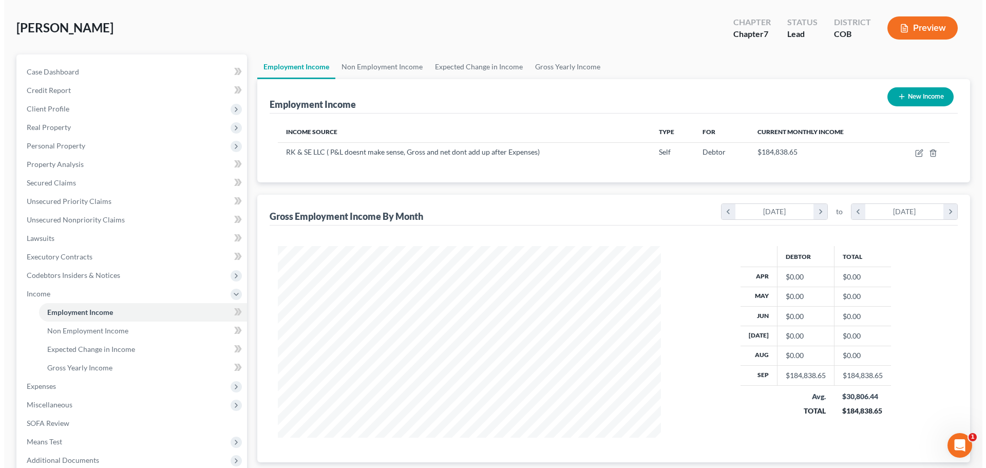
scroll to position [152, 0]
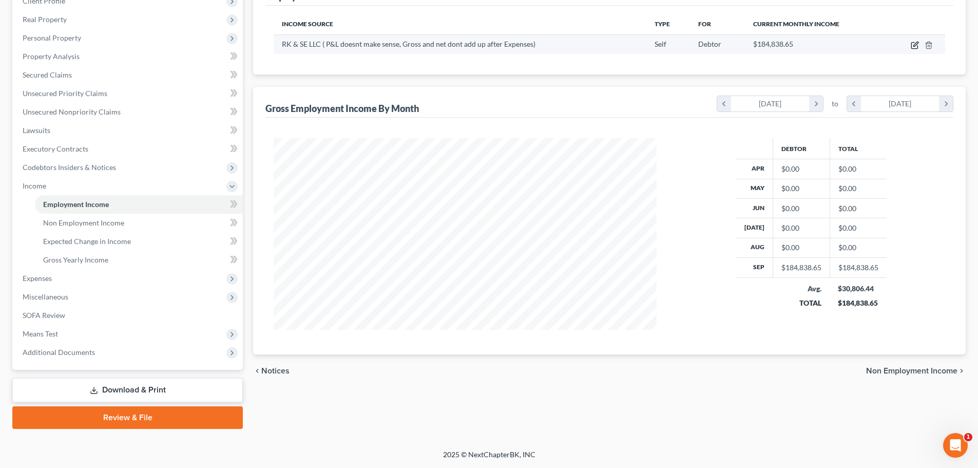
click at [916, 45] on icon "button" at bounding box center [915, 45] width 8 height 8
select select "1"
select select "0"
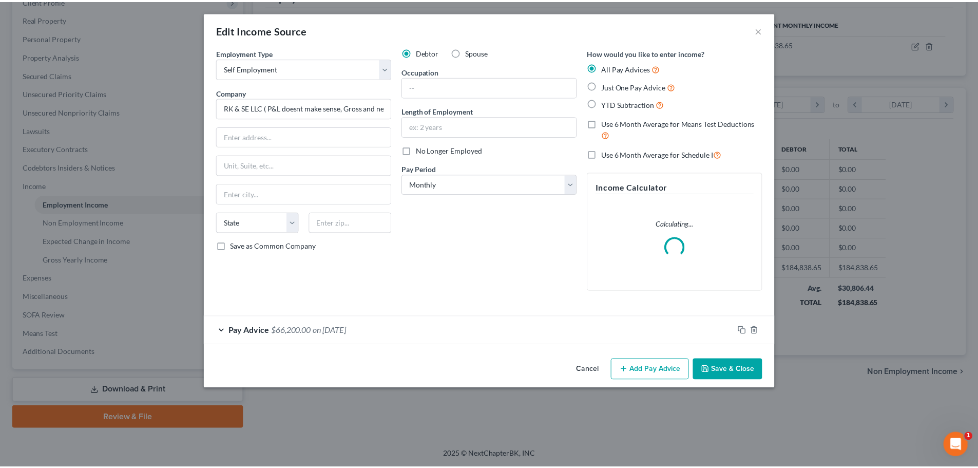
scroll to position [193, 407]
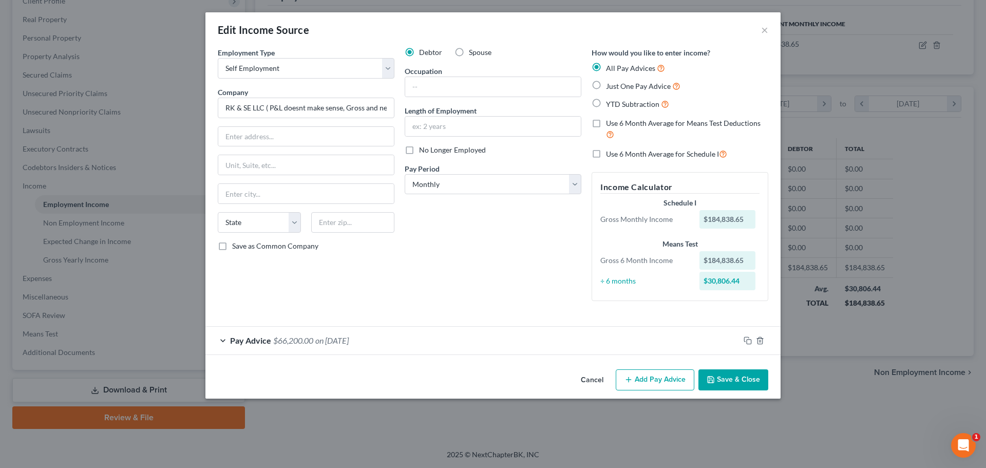
click at [606, 123] on label "Use 6 Month Average for Means Test Deductions" at bounding box center [687, 129] width 162 height 22
click at [610, 123] on input "Use 6 Month Average for Means Test Deductions" at bounding box center [613, 121] width 7 height 7
checkbox input "true"
click at [606, 155] on label "Use 6 Month Average for Schedule I" at bounding box center [666, 154] width 121 height 12
click at [610, 155] on input "Use 6 Month Average for Schedule I" at bounding box center [613, 151] width 7 height 7
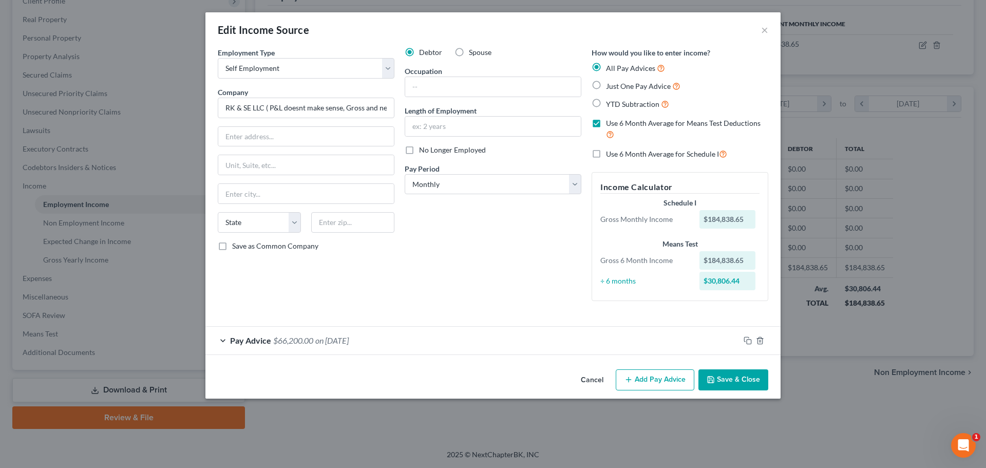
checkbox input "true"
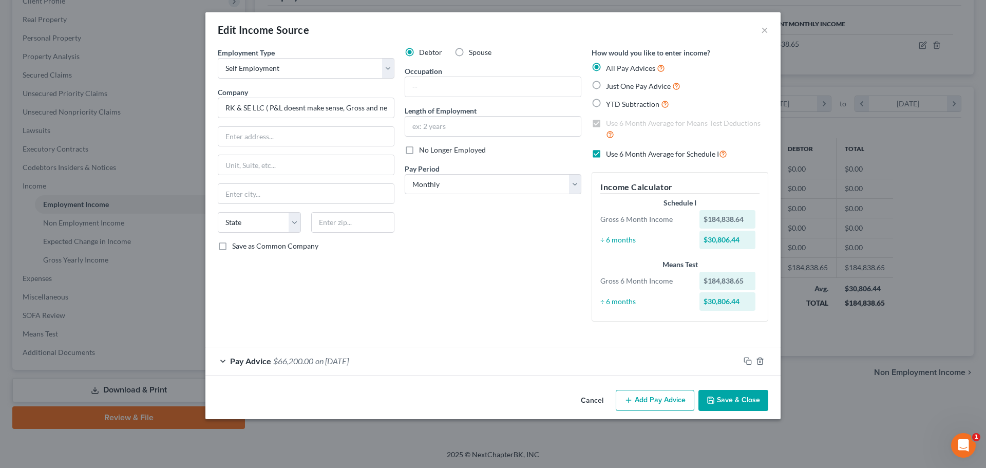
click at [740, 403] on button "Save & Close" at bounding box center [733, 401] width 70 height 22
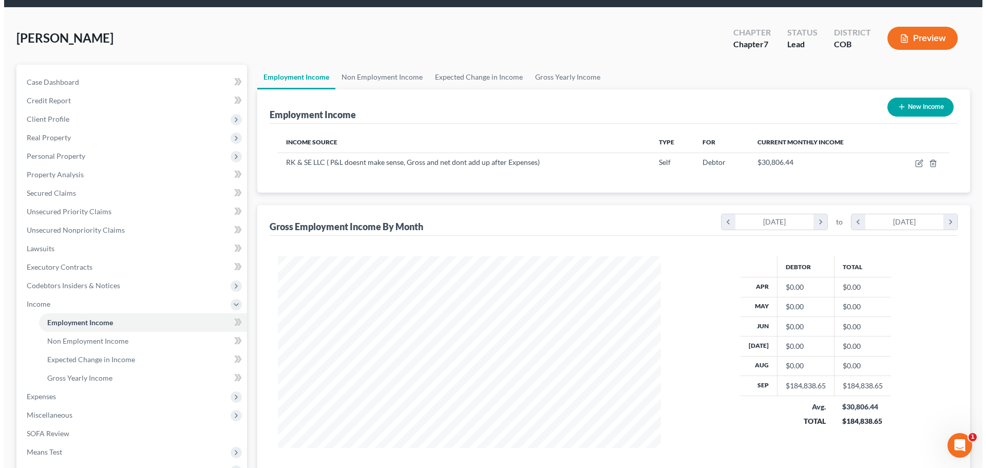
scroll to position [0, 0]
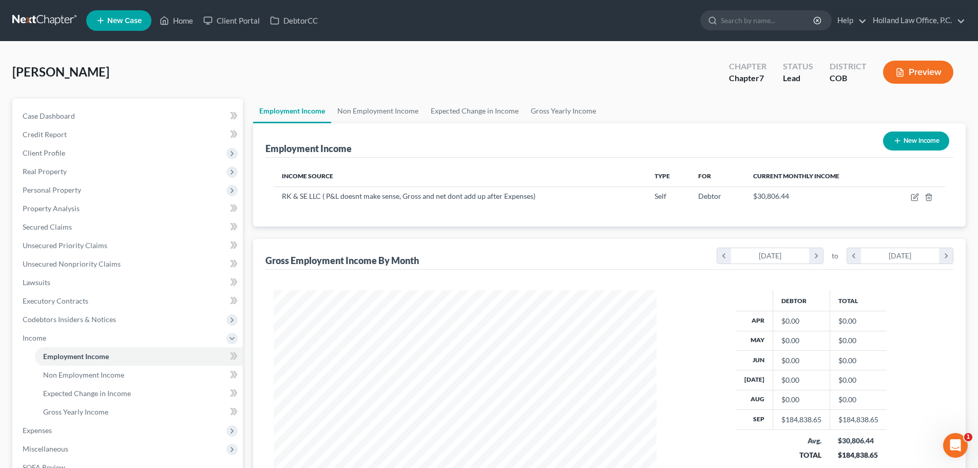
click at [906, 74] on button "Preview" at bounding box center [918, 72] width 70 height 23
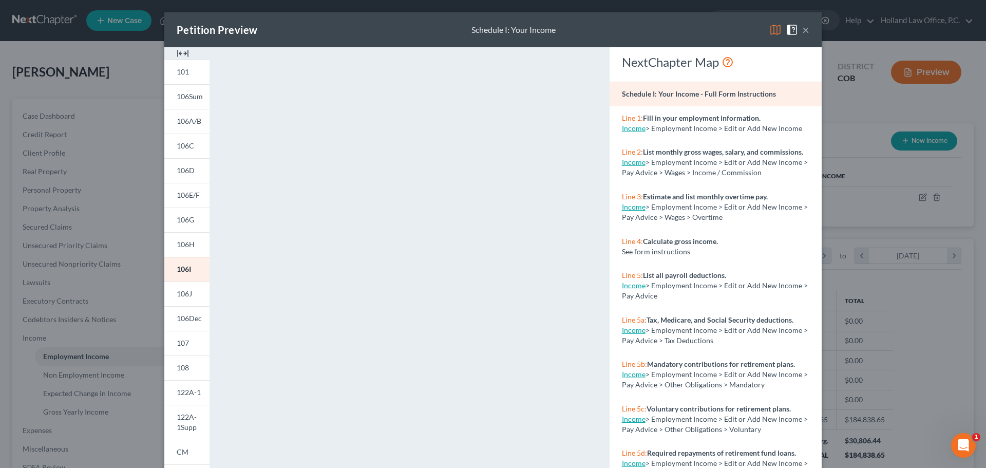
click at [802, 32] on button "×" at bounding box center [805, 30] width 7 height 12
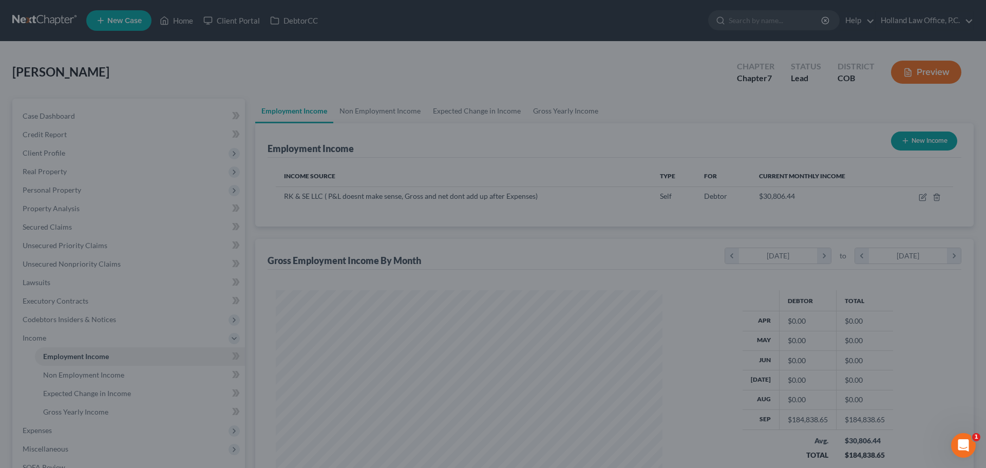
scroll to position [513401, 513189]
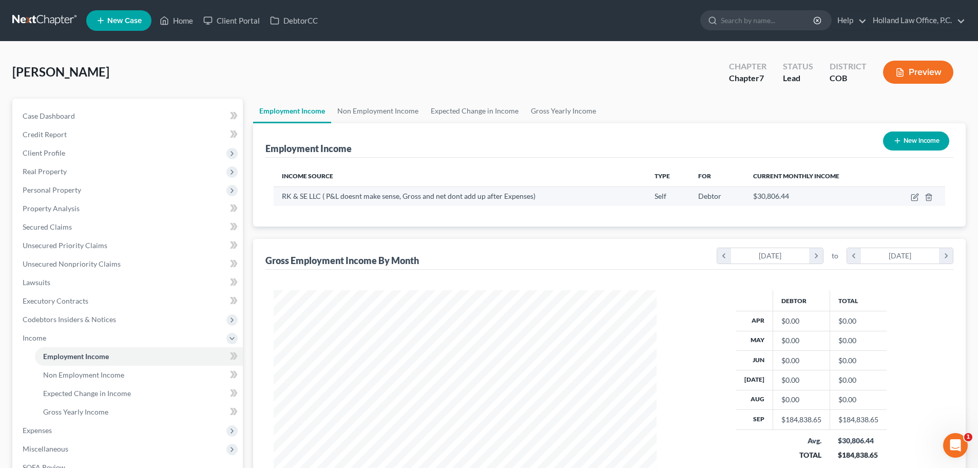
click at [911, 195] on td at bounding box center [915, 196] width 59 height 20
click at [914, 196] on icon "button" at bounding box center [915, 197] width 8 height 8
select select "1"
select select "0"
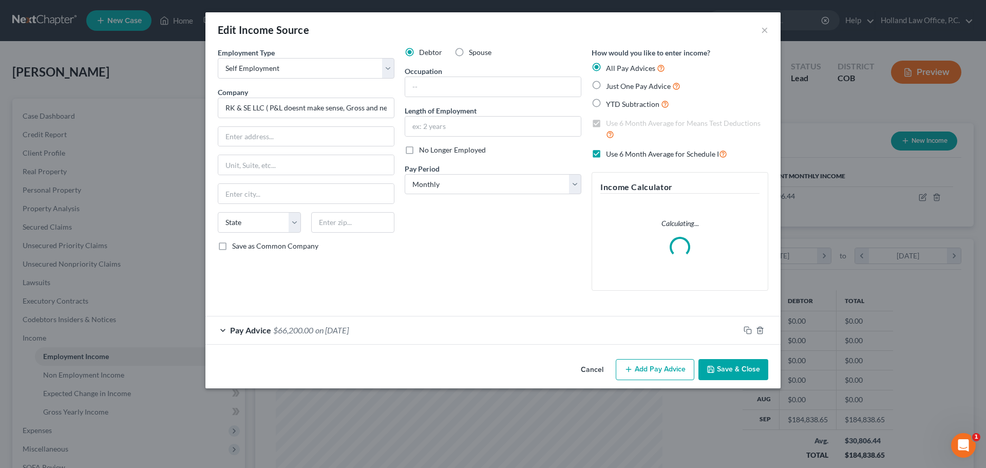
click at [294, 332] on span "$66,200.00" at bounding box center [293, 330] width 40 height 10
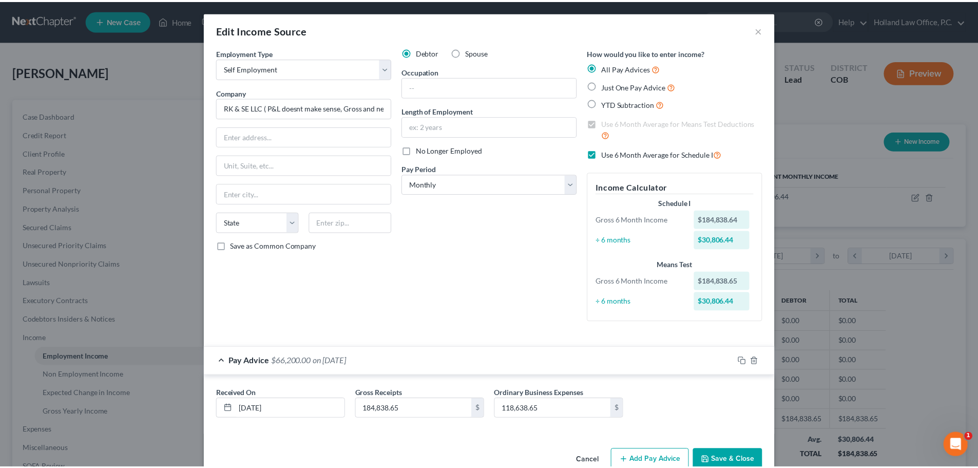
scroll to position [24, 0]
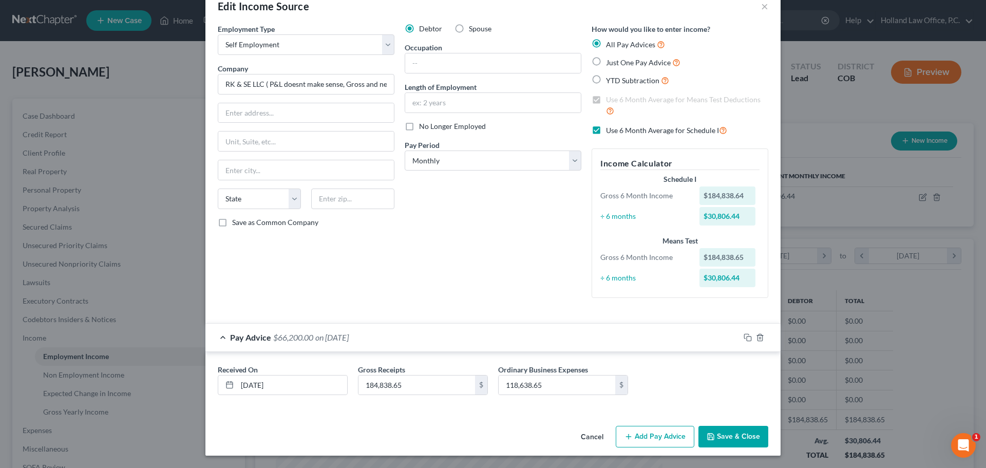
click at [716, 440] on button "Save & Close" at bounding box center [733, 437] width 70 height 22
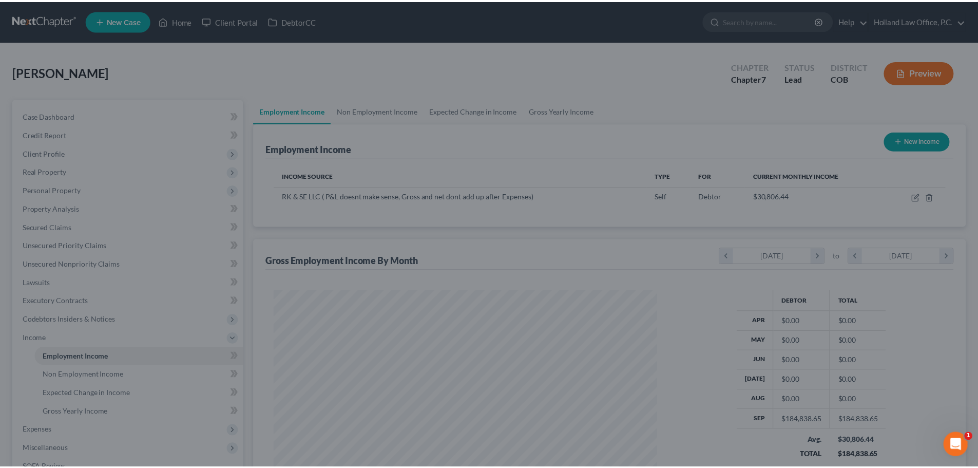
scroll to position [192, 404]
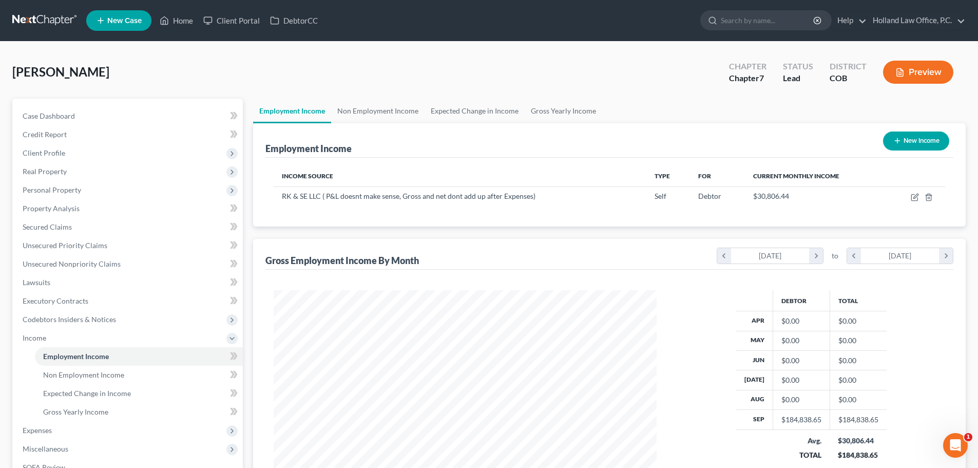
click at [930, 77] on button "Preview" at bounding box center [918, 72] width 70 height 23
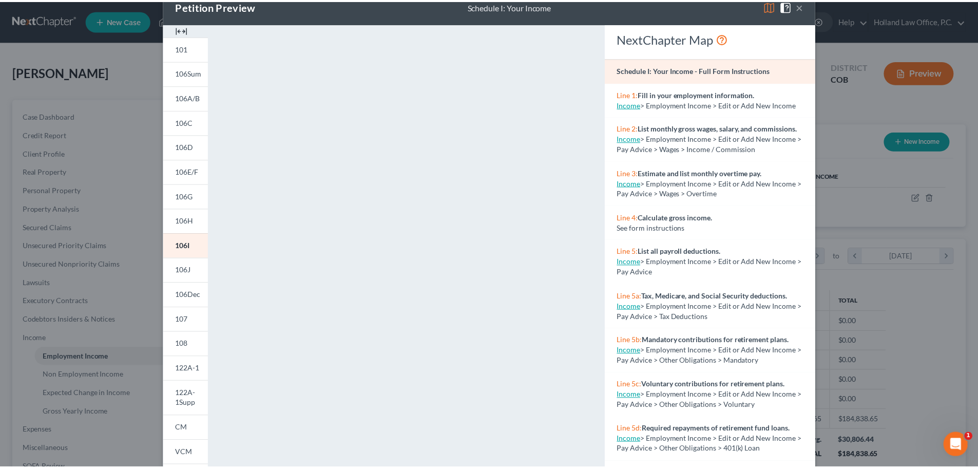
scroll to position [0, 0]
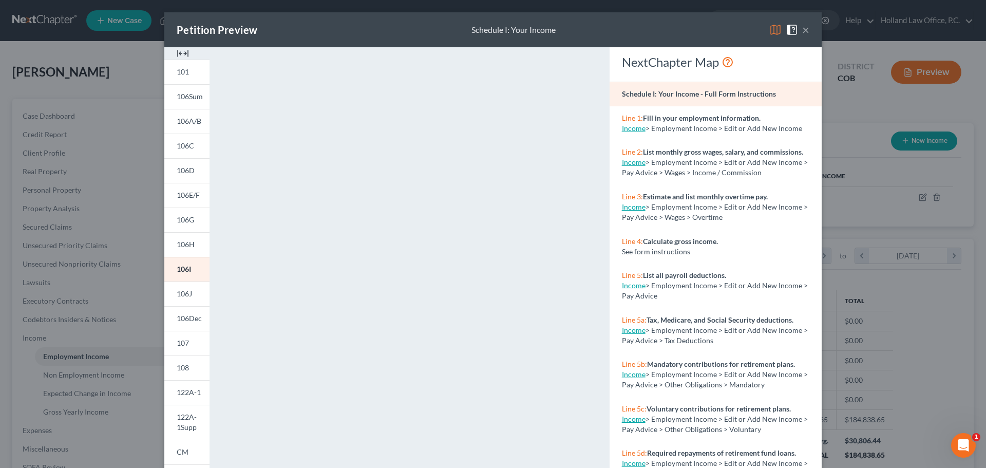
click at [803, 29] on button "×" at bounding box center [805, 30] width 7 height 12
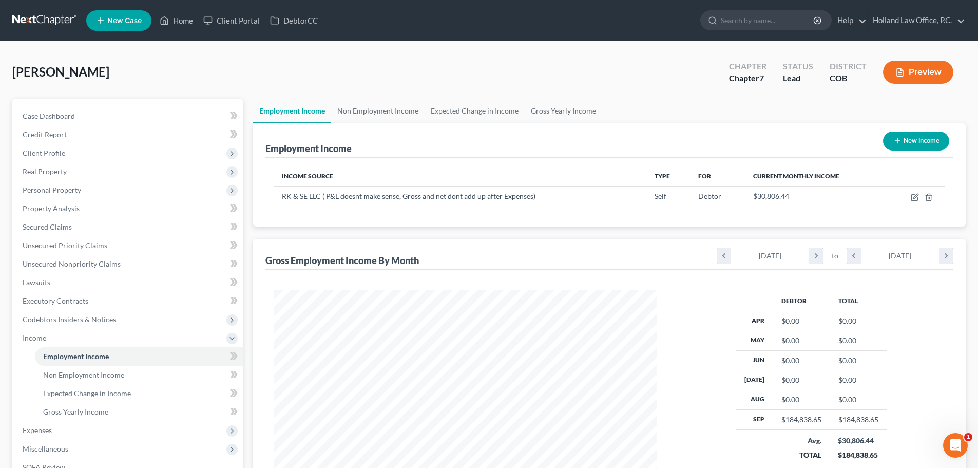
click at [920, 67] on button "Preview" at bounding box center [918, 72] width 70 height 23
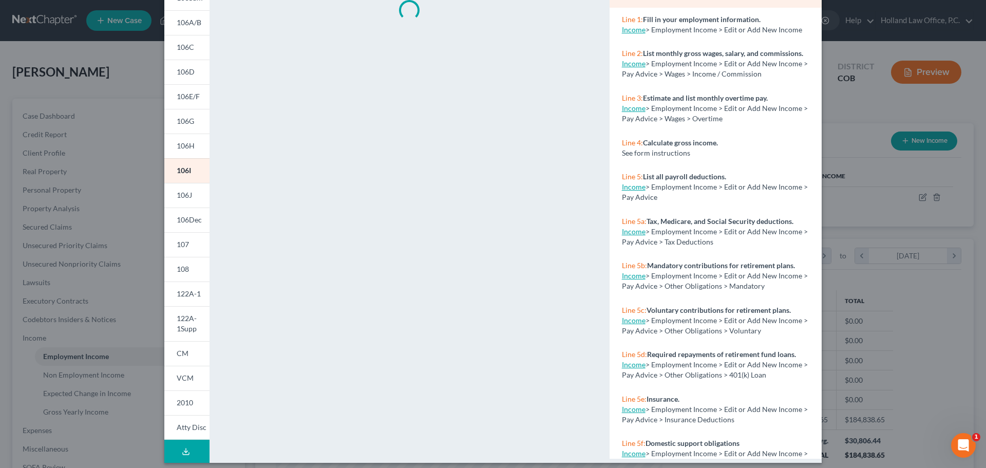
scroll to position [103, 0]
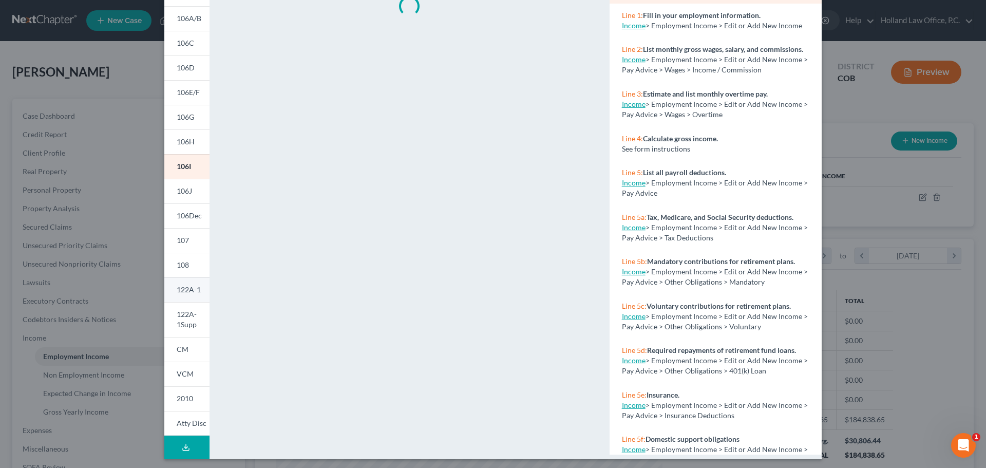
click at [188, 294] on span "122A-1" at bounding box center [189, 289] width 24 height 9
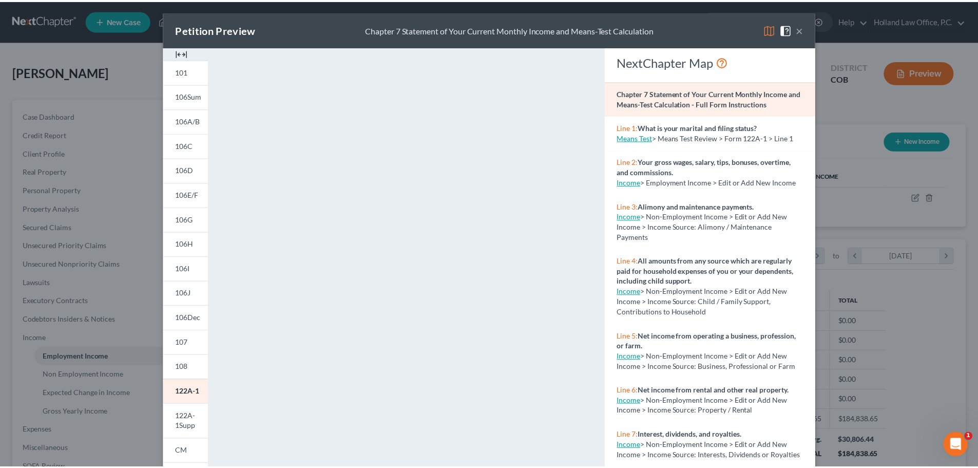
scroll to position [0, 0]
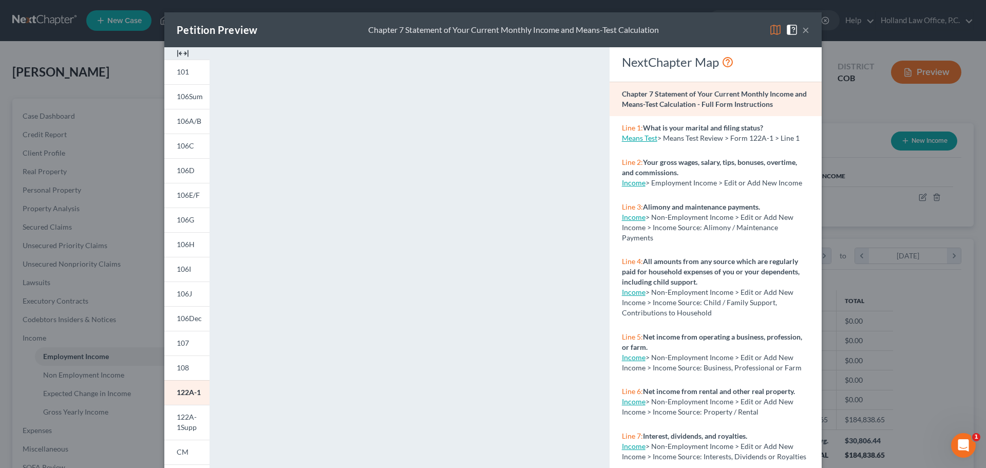
click at [804, 29] on button "×" at bounding box center [805, 30] width 7 height 12
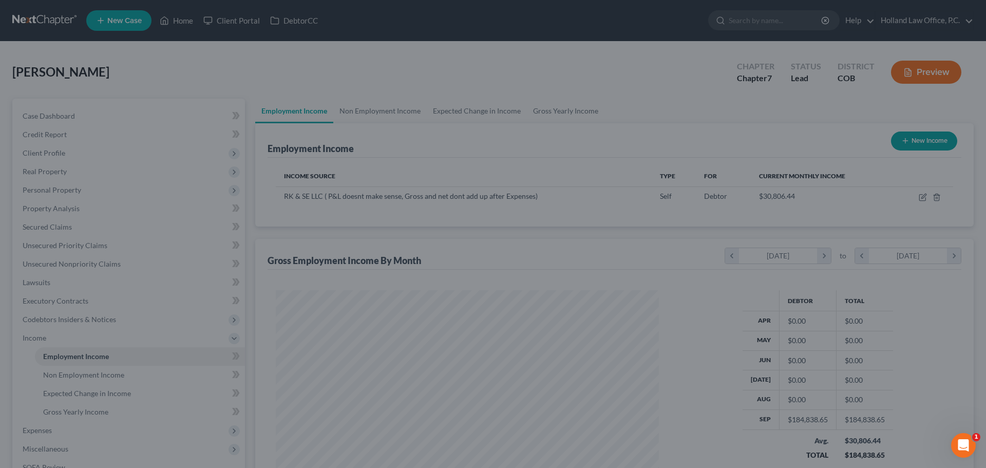
scroll to position [513401, 513189]
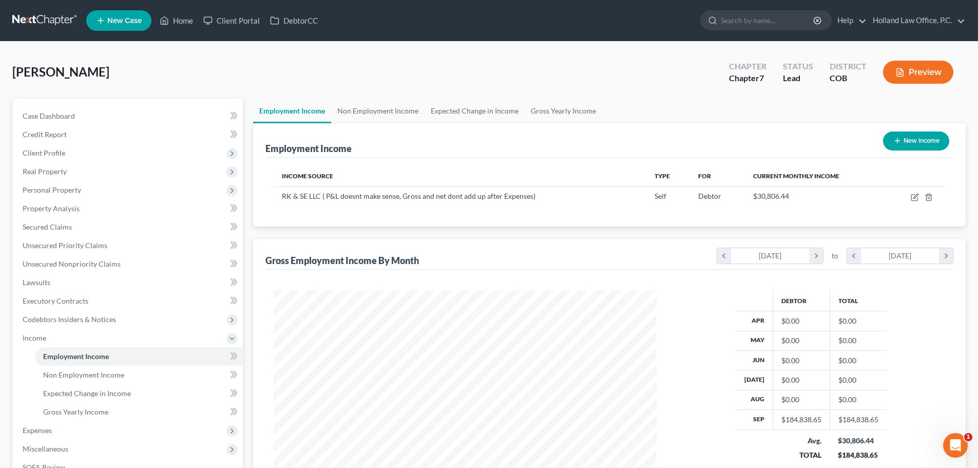
click at [924, 72] on button "Preview" at bounding box center [918, 72] width 70 height 23
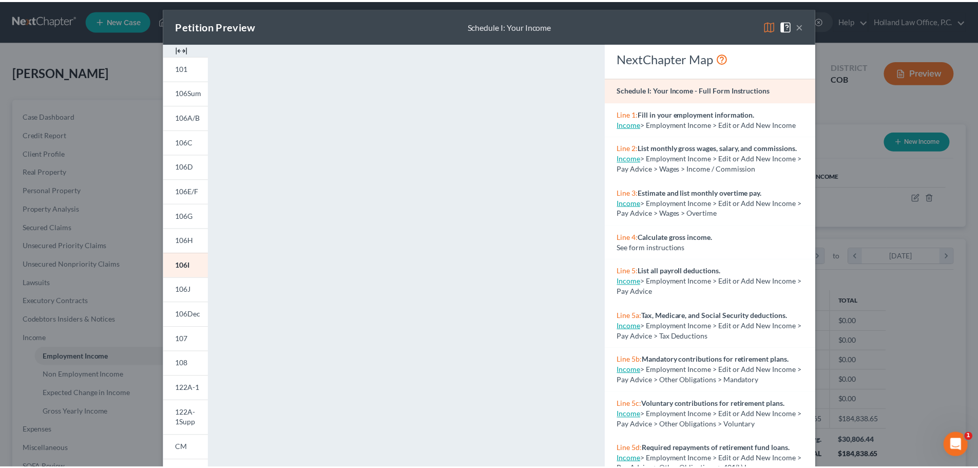
scroll to position [0, 0]
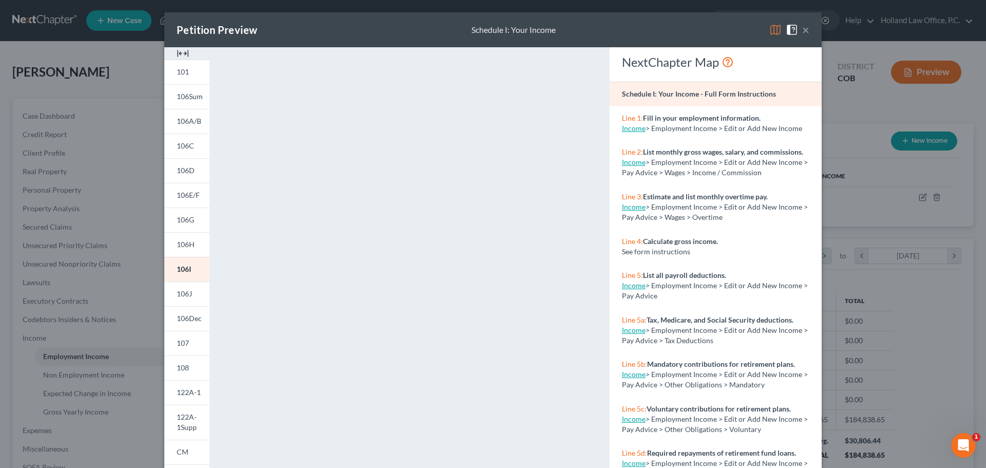
click at [802, 30] on button "×" at bounding box center [805, 30] width 7 height 12
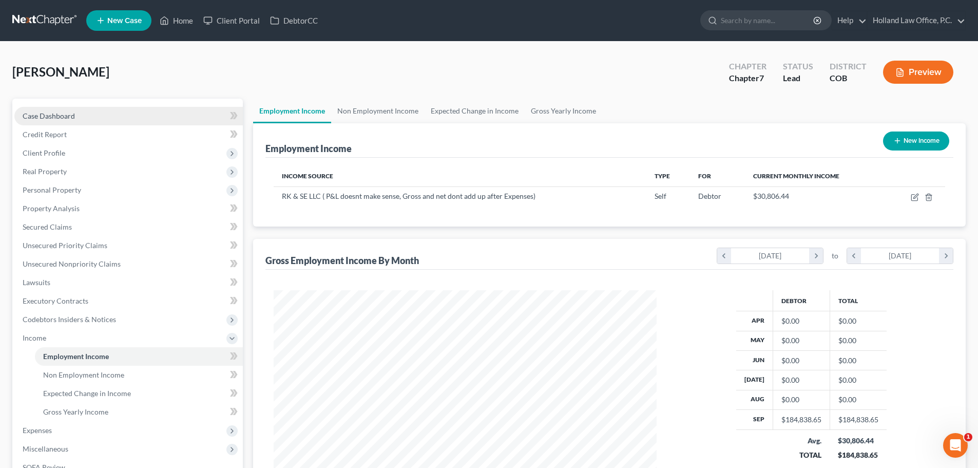
click at [46, 114] on span "Case Dashboard" at bounding box center [49, 115] width 52 height 9
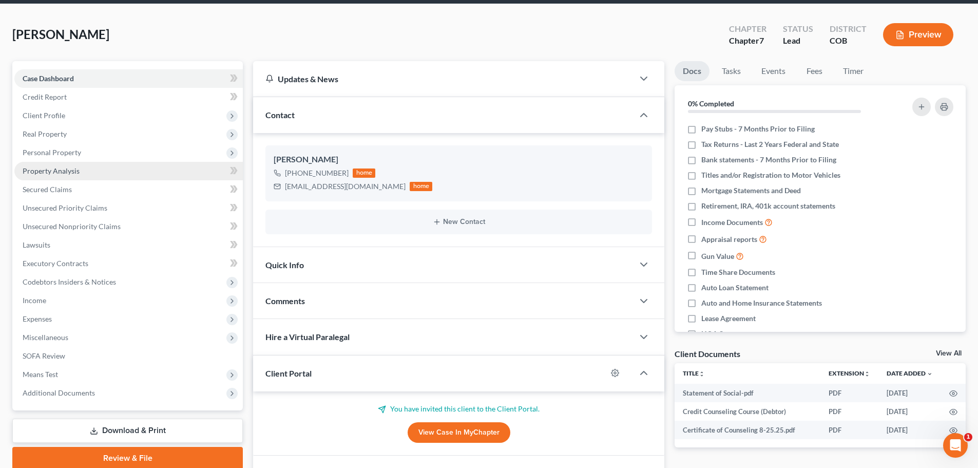
scroll to position [103, 0]
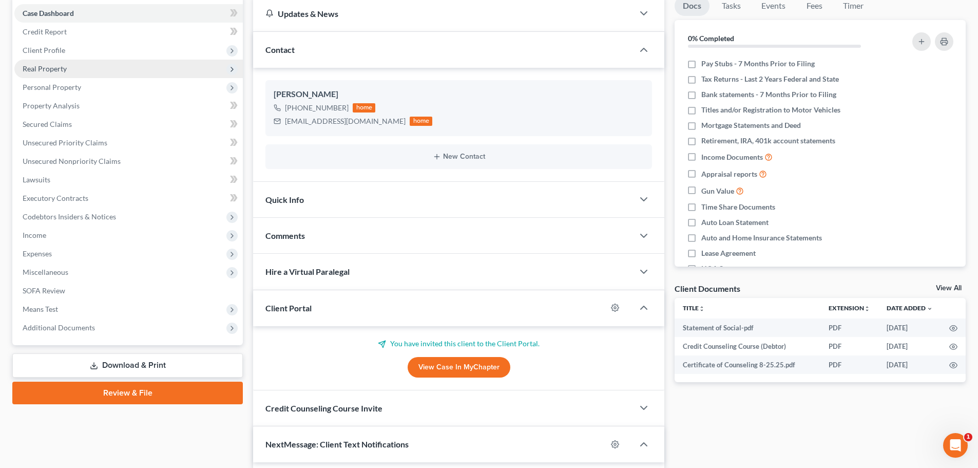
click at [49, 69] on span "Real Property" at bounding box center [45, 68] width 44 height 9
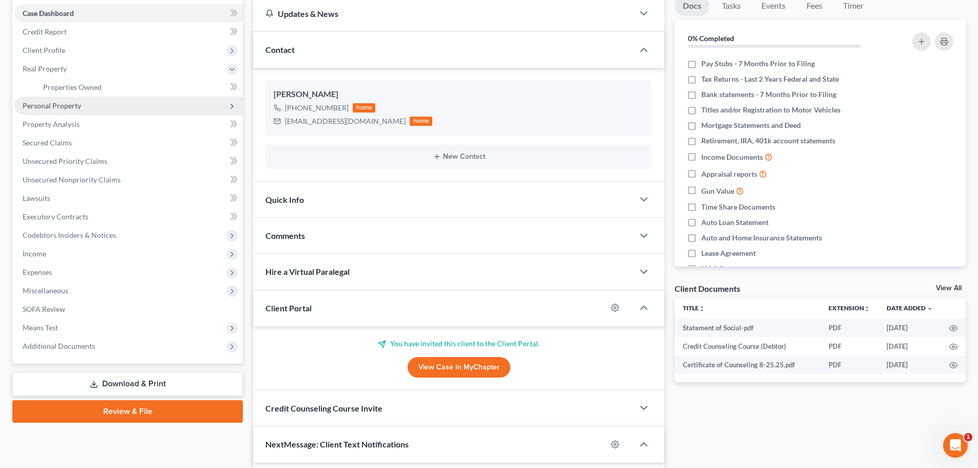
click at [54, 109] on span "Personal Property" at bounding box center [52, 105] width 59 height 9
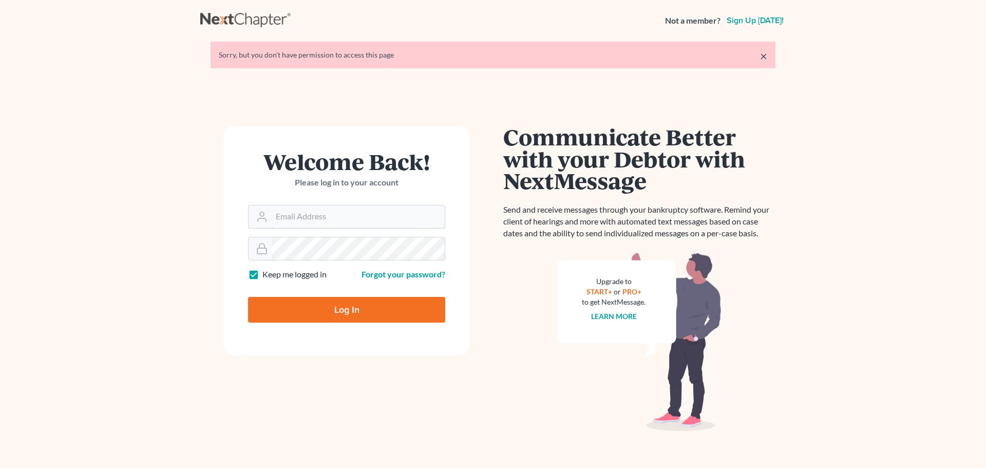
type input "[PERSON_NAME][EMAIL_ADDRESS][DOMAIN_NAME]"
click at [305, 305] on input "Log In" at bounding box center [346, 310] width 197 height 26
type input "Thinking..."
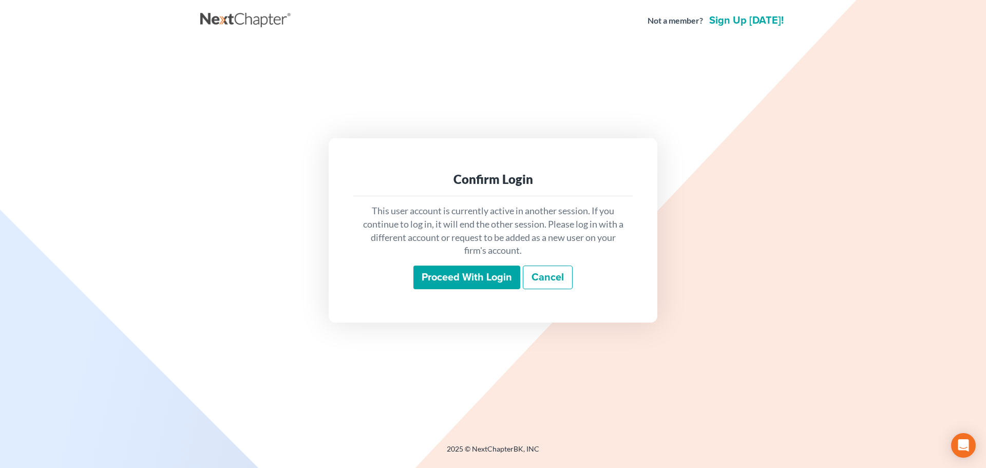
click at [481, 272] on input "Proceed with login" at bounding box center [466, 278] width 107 height 24
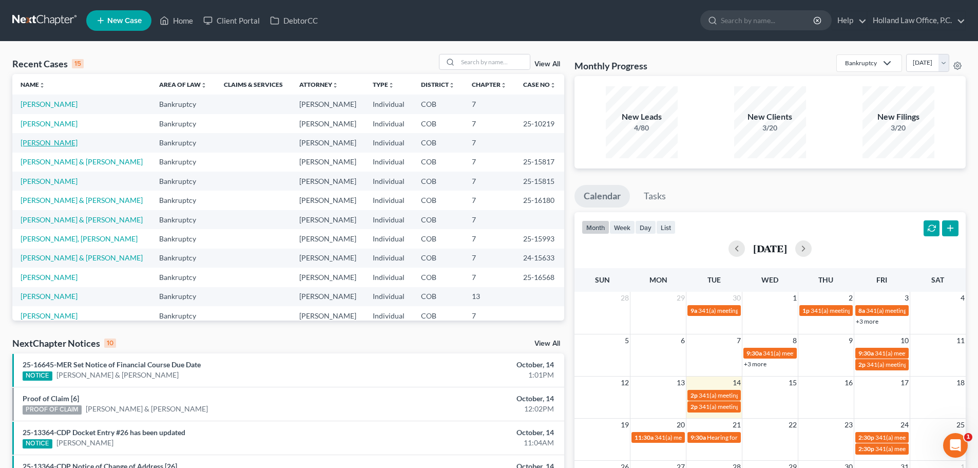
click at [50, 139] on link "[PERSON_NAME]" at bounding box center [49, 142] width 57 height 9
